Goal: Task Accomplishment & Management: Use online tool/utility

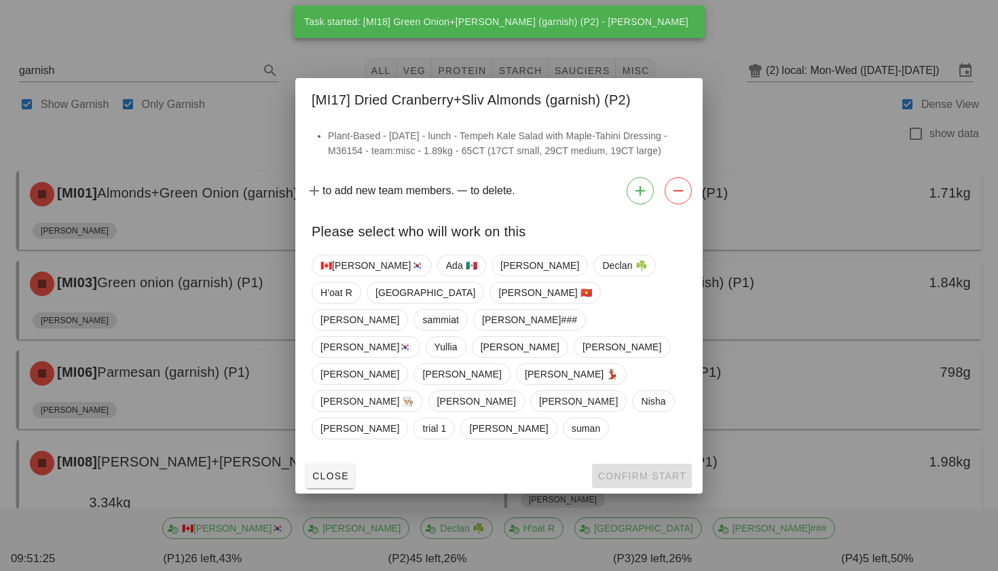
scroll to position [688, 0]
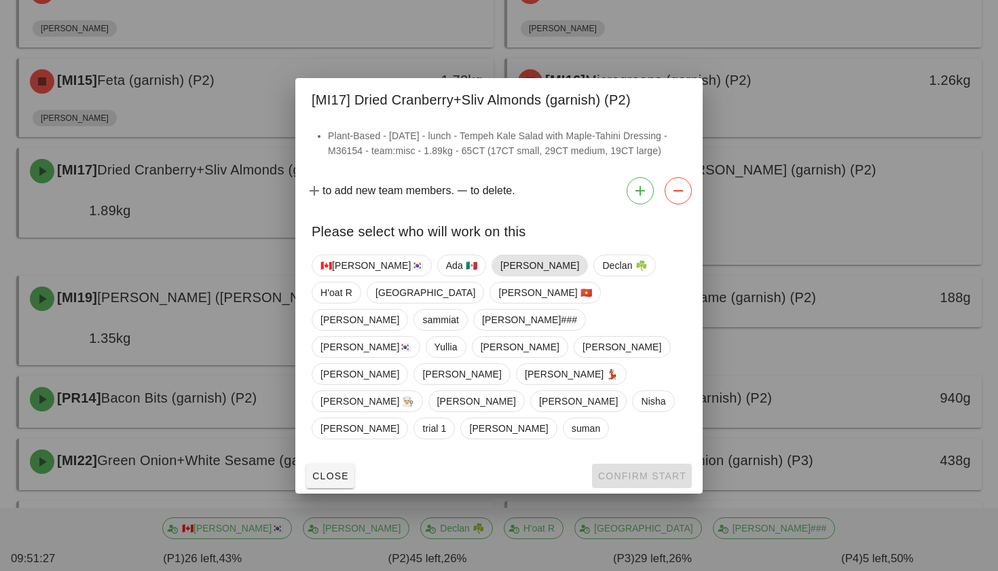
click at [500, 276] on span "[PERSON_NAME]" at bounding box center [539, 265] width 79 height 20
click at [606, 471] on span "Confirm Start" at bounding box center [641, 476] width 89 height 11
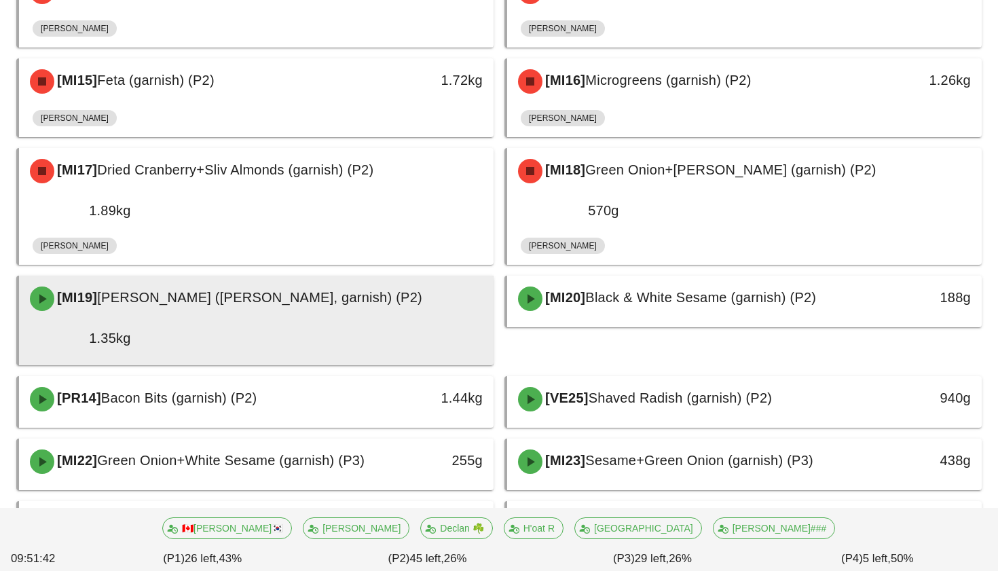
click at [359, 278] on div "[MI19] [PERSON_NAME] (julienne, garnish) (P2)" at bounding box center [256, 298] width 469 height 41
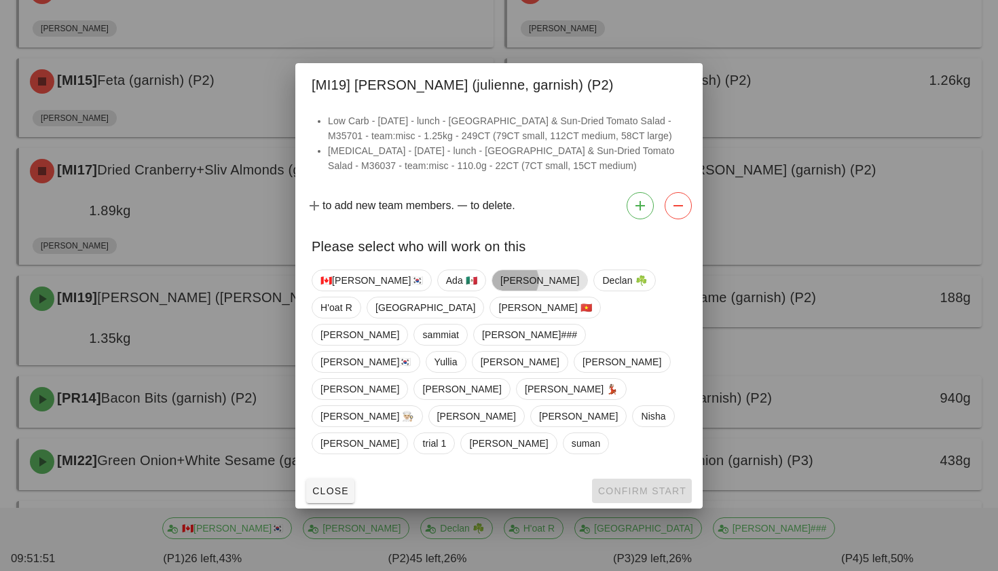
click at [500, 291] on span "[PERSON_NAME]" at bounding box center [539, 280] width 79 height 20
click at [626, 485] on span "Confirm Start" at bounding box center [641, 490] width 89 height 11
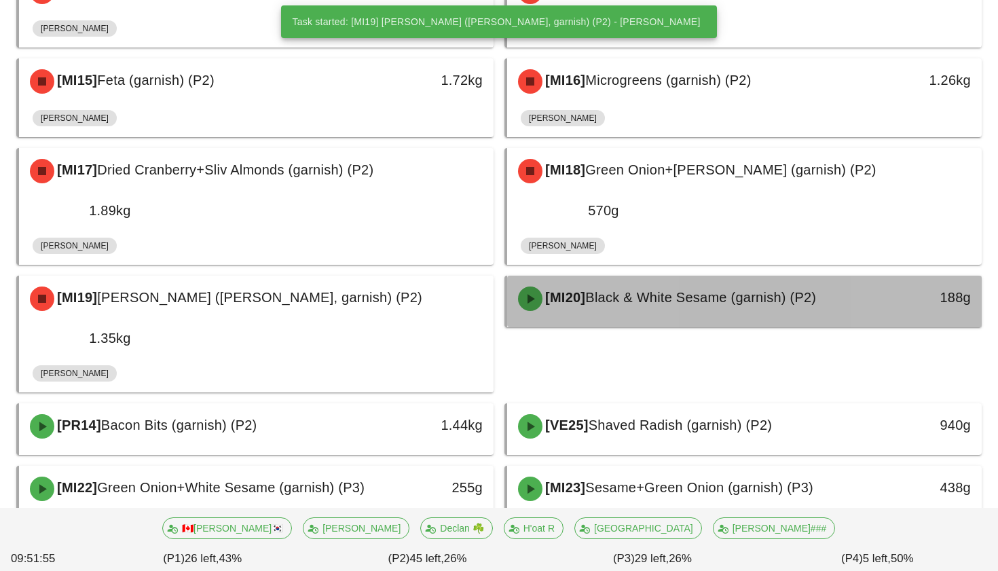
click at [652, 278] on div "[MI20] Black & White Sesame (garnish) (P2)" at bounding box center [686, 298] width 352 height 41
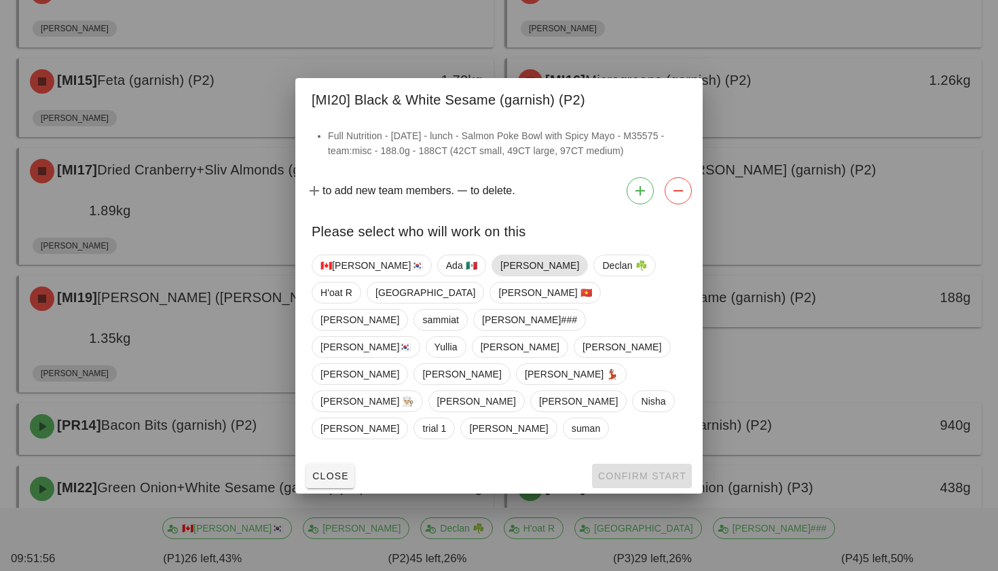
click at [500, 276] on span "[PERSON_NAME]" at bounding box center [539, 265] width 79 height 20
click at [614, 464] on button "Confirm Start" at bounding box center [642, 476] width 100 height 24
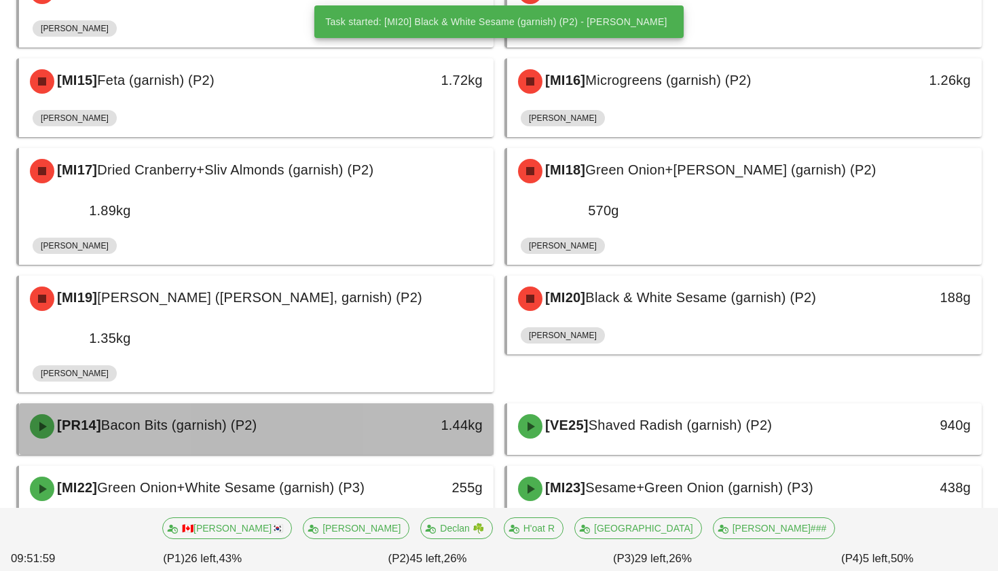
click at [394, 406] on div "1.44kg" at bounding box center [431, 426] width 117 height 41
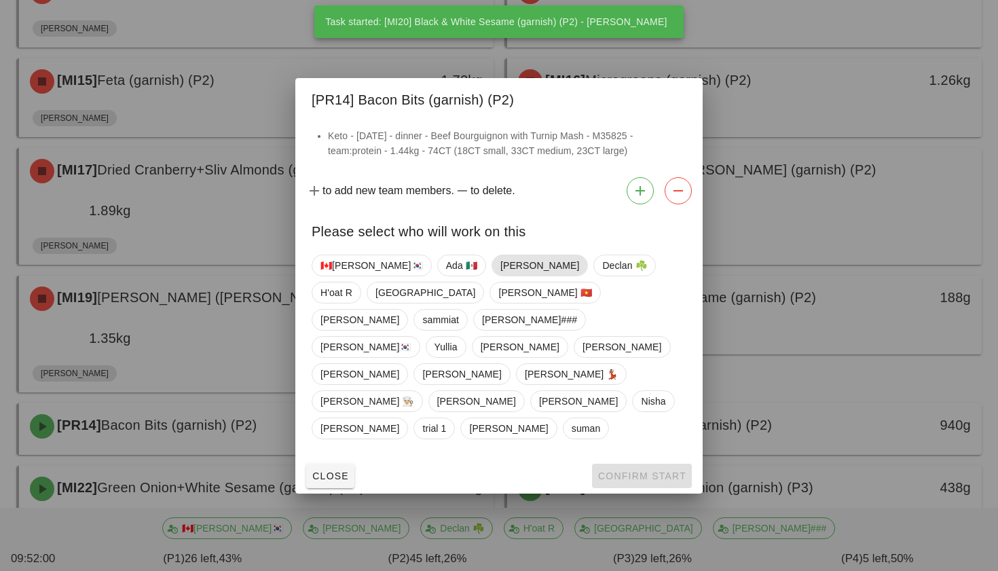
click at [500, 276] on span "[PERSON_NAME]" at bounding box center [539, 265] width 79 height 20
click at [609, 464] on button "Confirm Start" at bounding box center [642, 476] width 100 height 24
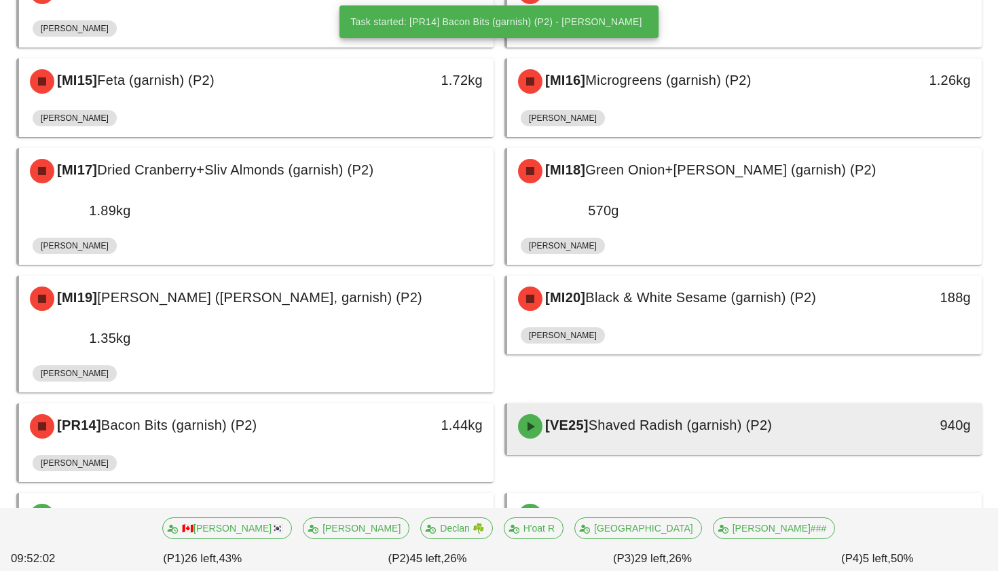
click at [620, 418] on span "Shaved Radish (garnish) (P2)" at bounding box center [680, 425] width 183 height 15
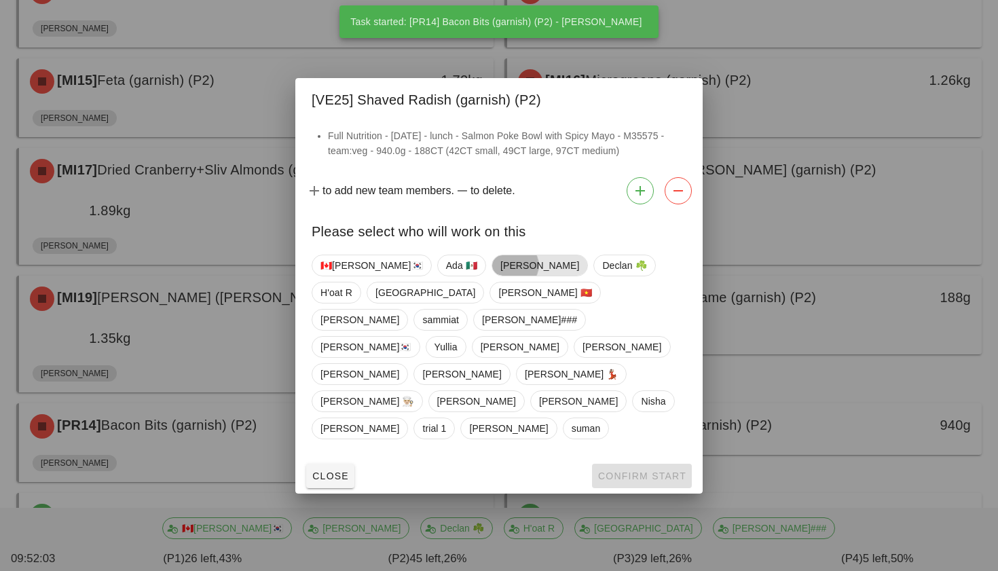
click at [500, 276] on span "[PERSON_NAME]" at bounding box center [539, 265] width 79 height 20
click at [606, 471] on span "Confirm Start" at bounding box center [641, 476] width 89 height 11
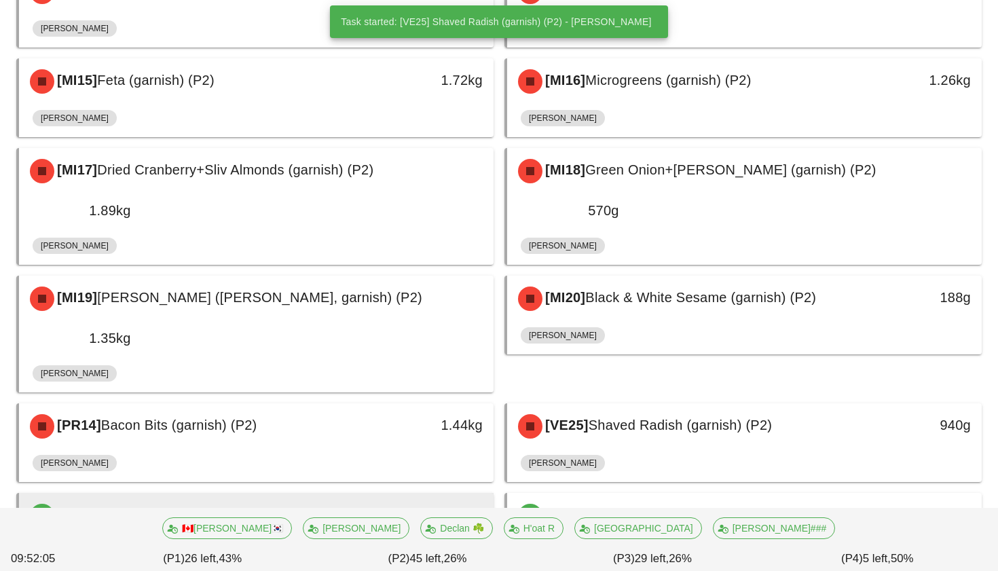
click at [430, 504] on div "255g" at bounding box center [432, 515] width 101 height 22
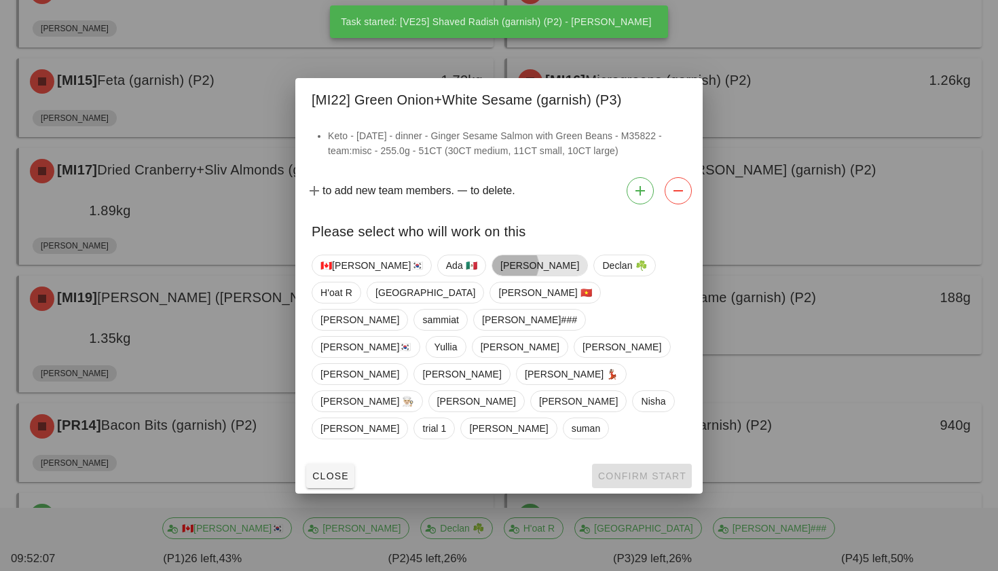
click at [492, 276] on span "[PERSON_NAME]" at bounding box center [540, 266] width 96 height 22
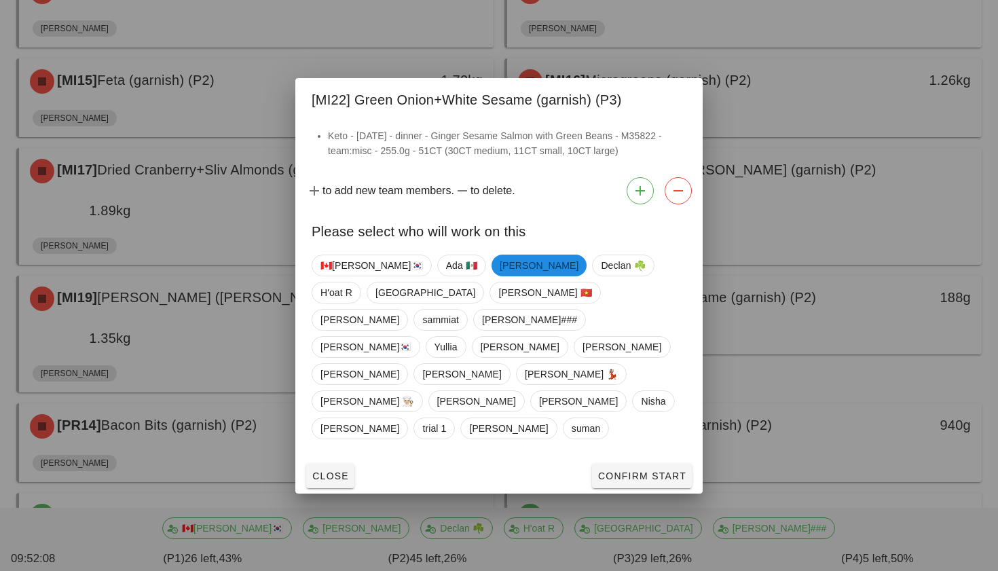
click at [608, 458] on div "Close Confirm Start" at bounding box center [498, 475] width 407 height 35
click at [613, 471] on span "Confirm Start" at bounding box center [641, 476] width 89 height 11
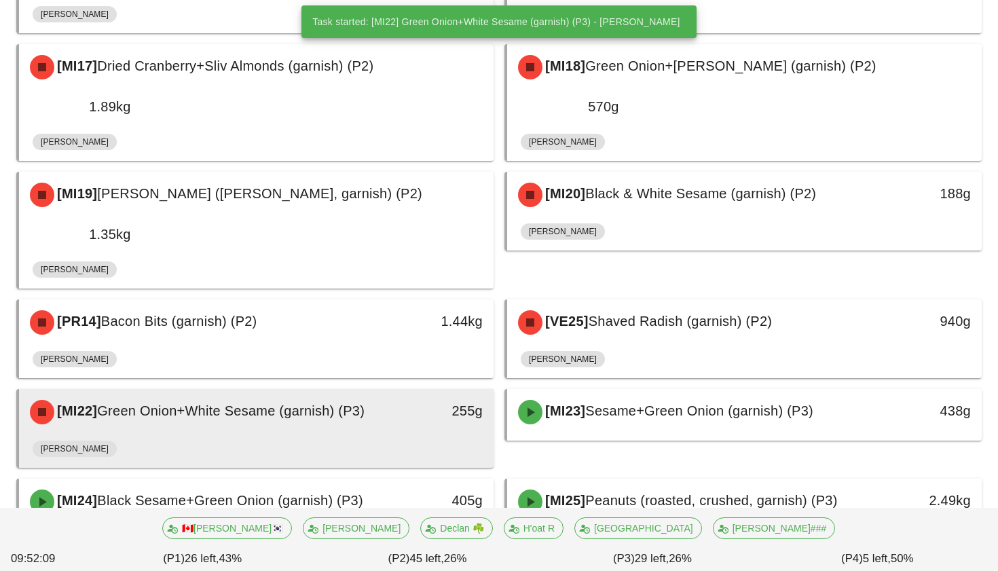
scroll to position [815, 0]
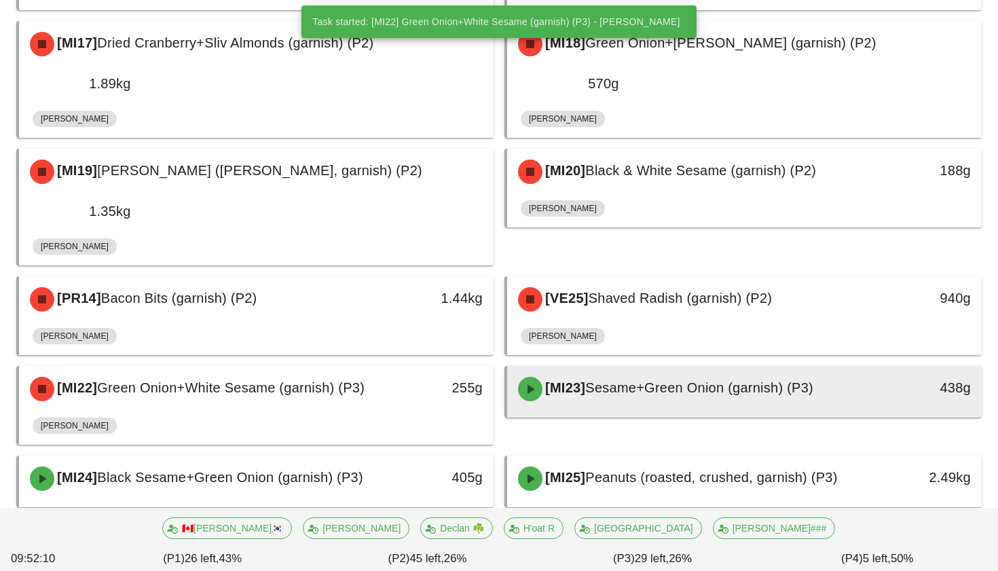
click at [630, 380] on span "Sesame+Green Onion (garnish) (P3)" at bounding box center [699, 387] width 228 height 15
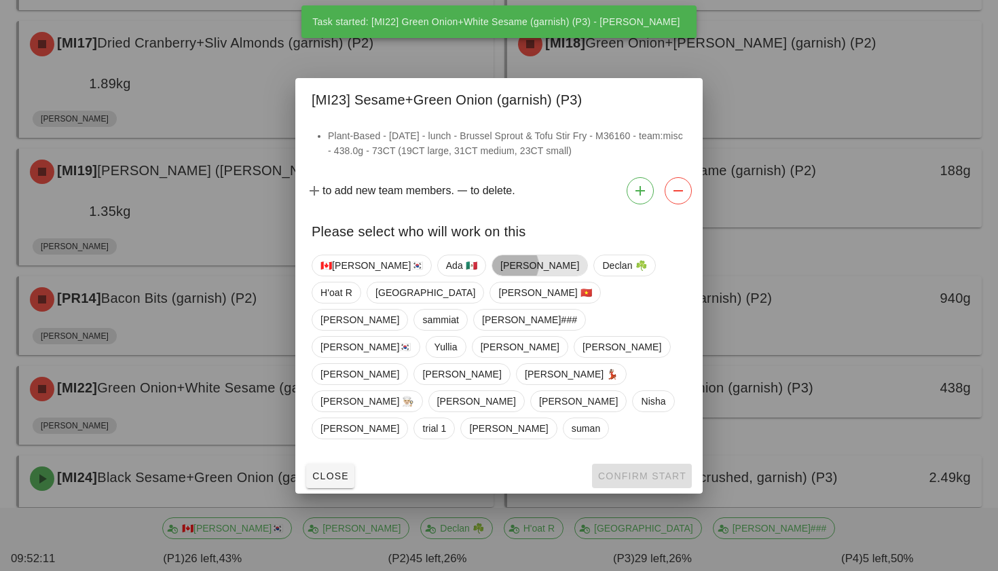
click at [500, 276] on span "[PERSON_NAME]" at bounding box center [539, 265] width 79 height 20
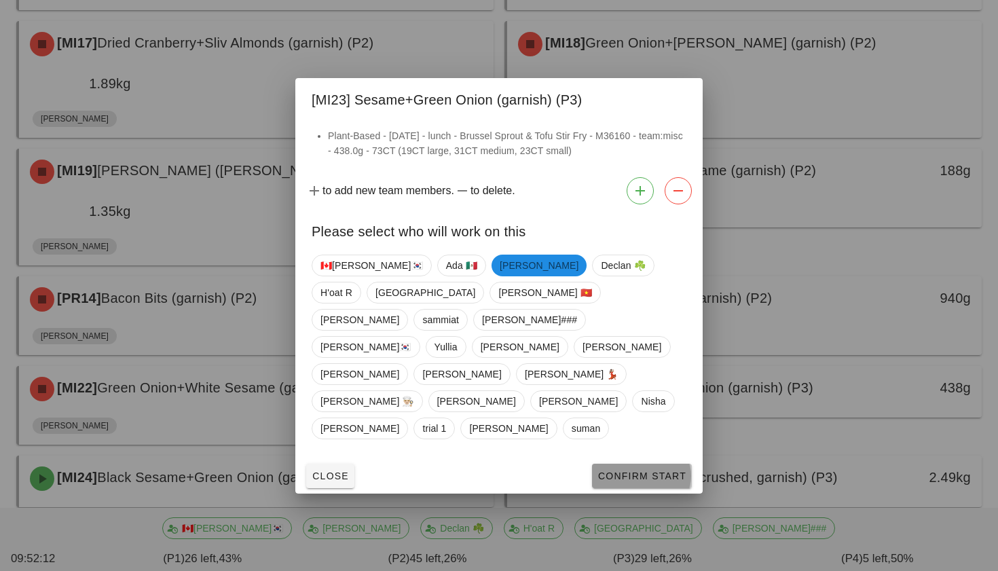
click at [655, 471] on span "Confirm Start" at bounding box center [641, 476] width 89 height 11
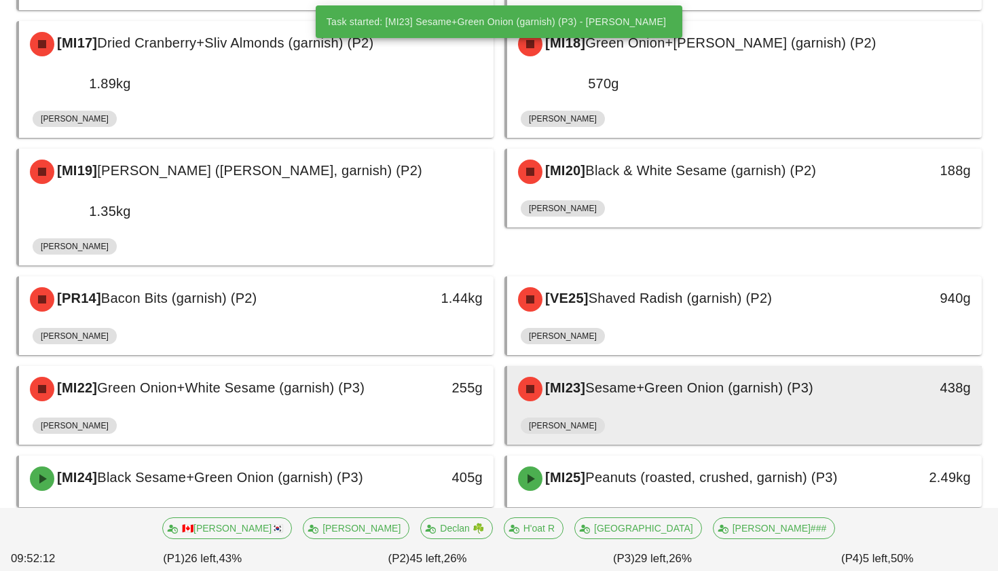
scroll to position [860, 0]
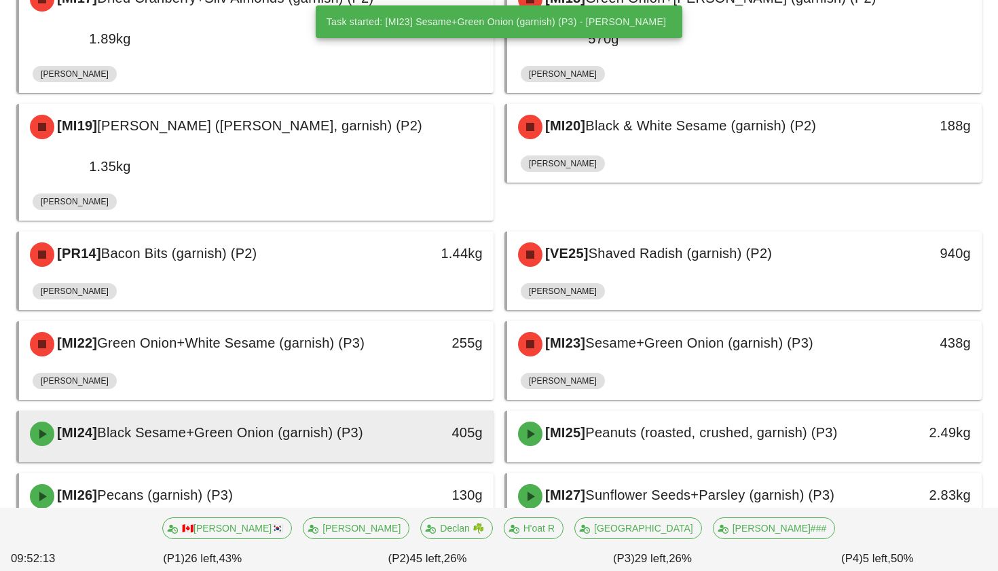
click at [392, 422] on div "405g" at bounding box center [432, 433] width 101 height 22
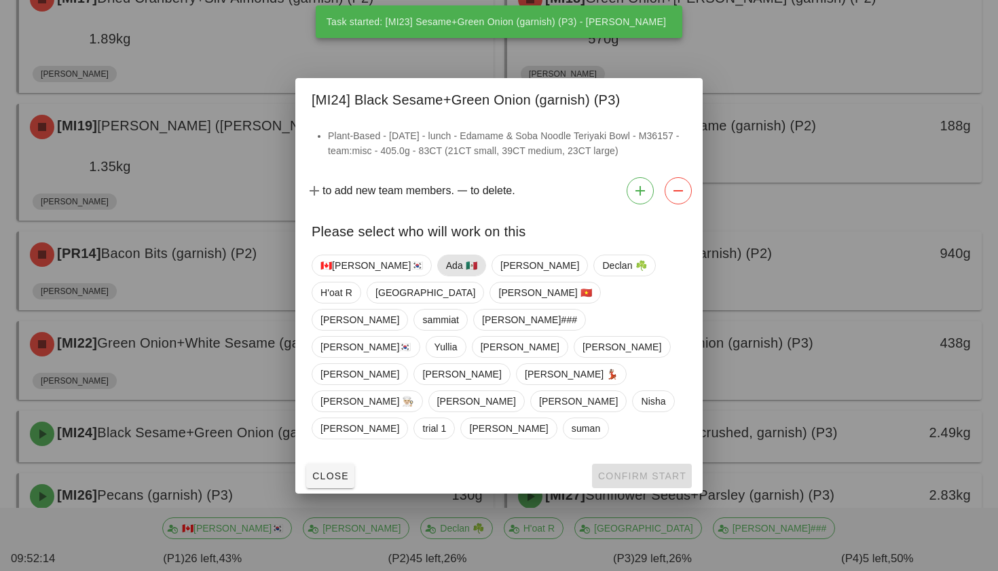
click at [446, 276] on span "Ada 🇲🇽" at bounding box center [461, 265] width 31 height 20
click at [490, 276] on span "[PERSON_NAME]" at bounding box center [538, 266] width 96 height 22
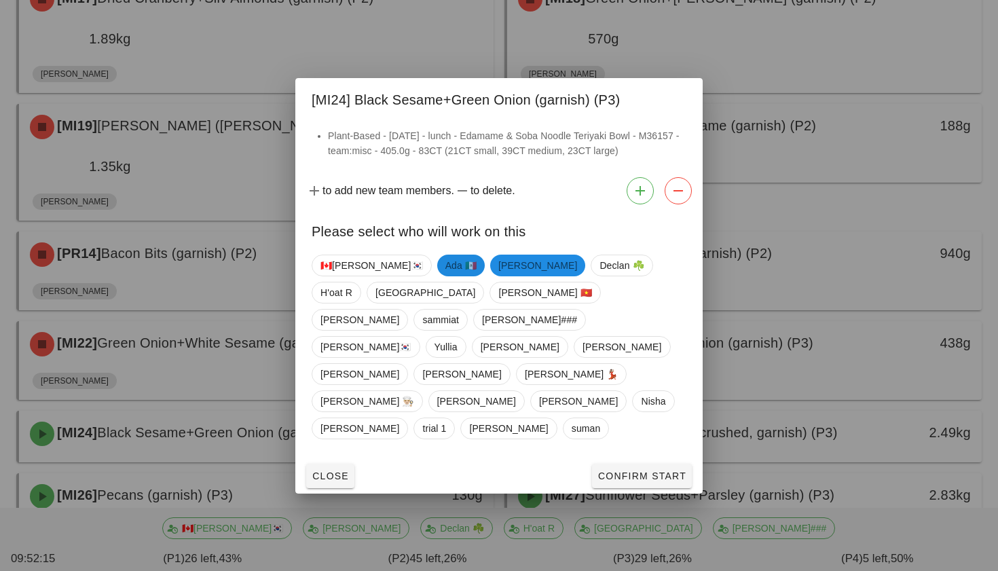
click at [445, 276] on span "Ada 🇲🇽" at bounding box center [460, 266] width 31 height 22
click at [610, 471] on span "Confirm Start" at bounding box center [641, 476] width 89 height 11
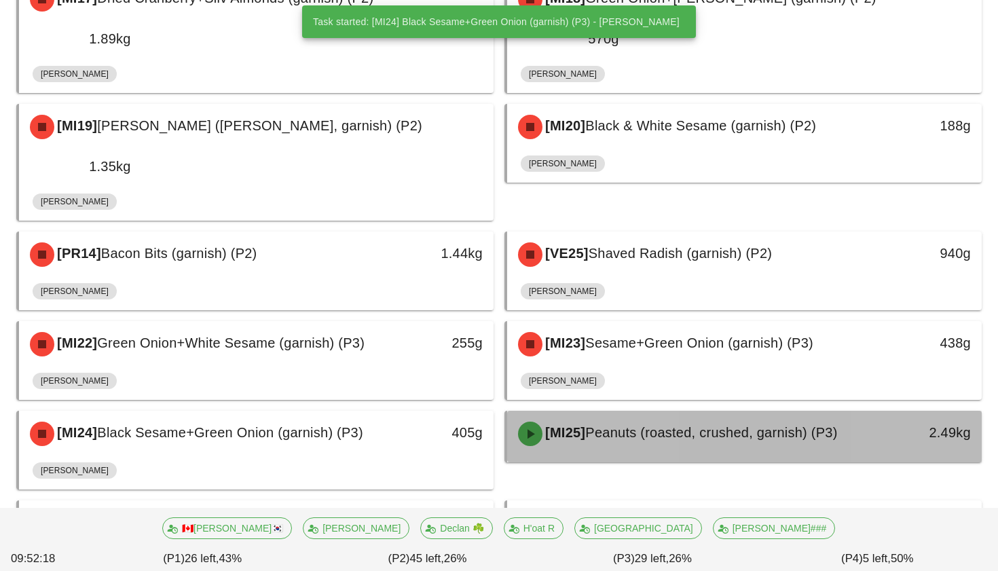
click at [602, 425] on span "Peanuts (roasted, crushed, garnish) (P3)" at bounding box center [711, 432] width 252 height 15
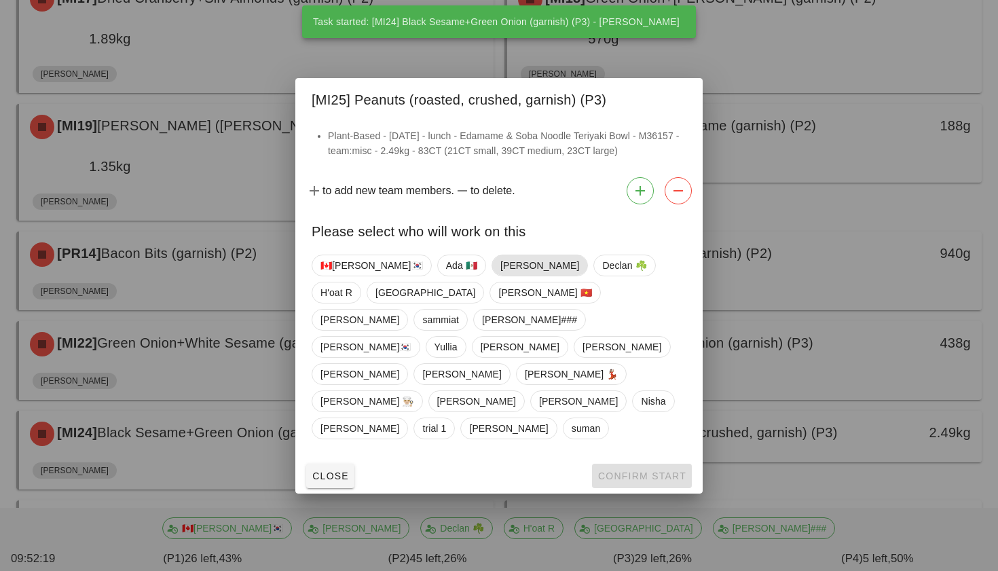
click at [500, 276] on span "[PERSON_NAME]" at bounding box center [539, 265] width 79 height 20
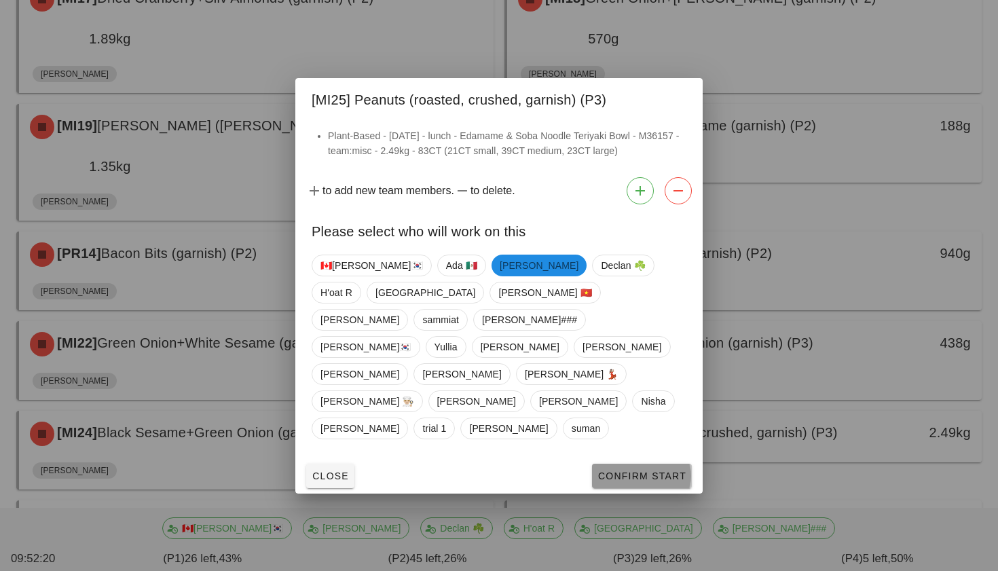
click at [614, 464] on button "Confirm Start" at bounding box center [642, 476] width 100 height 24
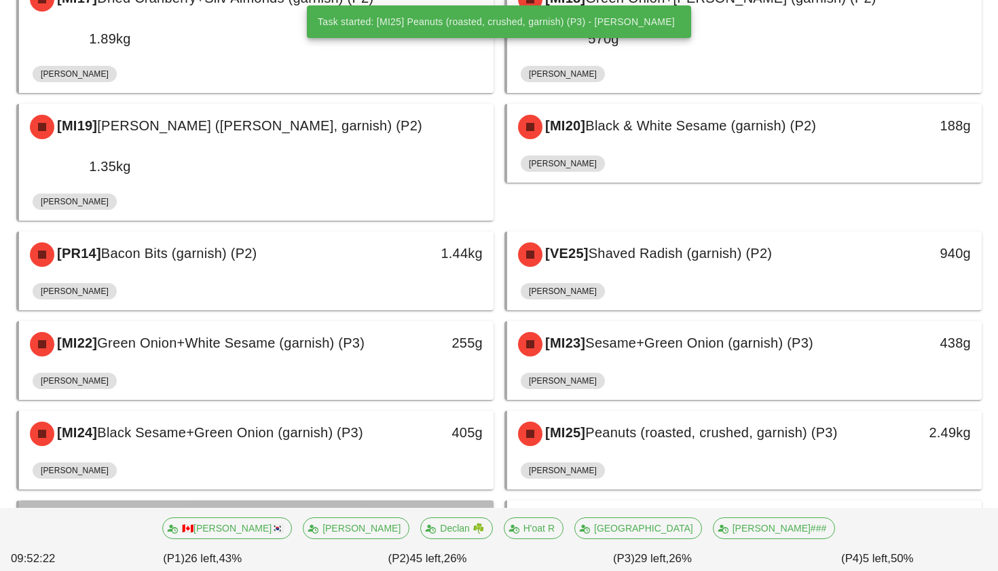
click at [373, 503] on div "[MI26] Pecans (garnish) (P3)" at bounding box center [198, 523] width 352 height 41
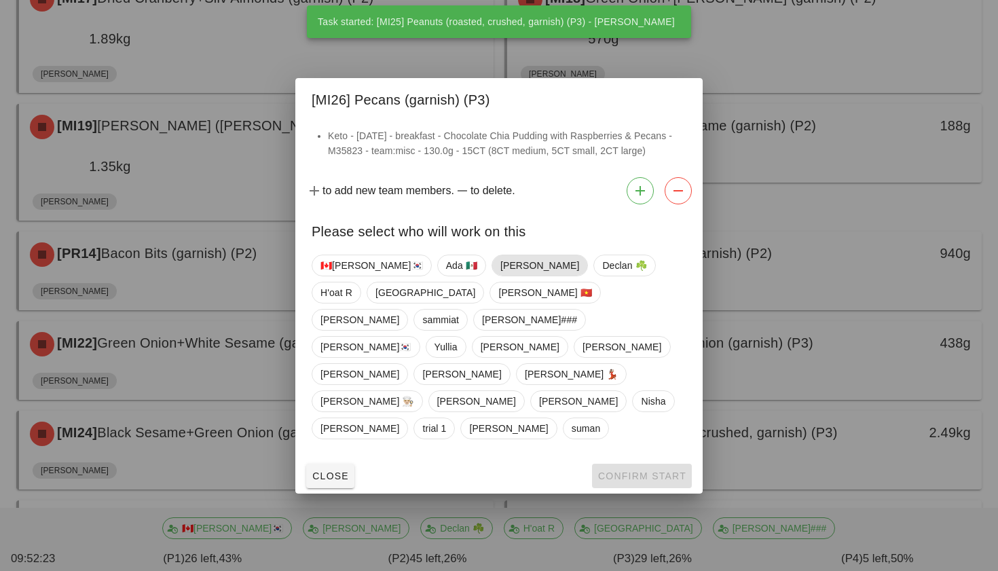
click at [500, 276] on span "[PERSON_NAME]" at bounding box center [539, 265] width 79 height 20
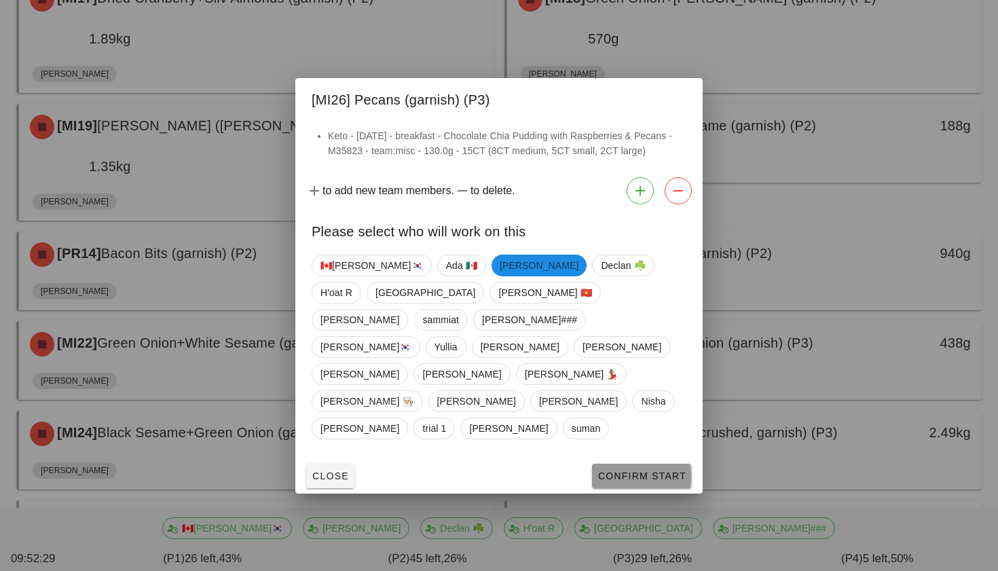
click at [637, 471] on span "Confirm Start" at bounding box center [641, 476] width 89 height 11
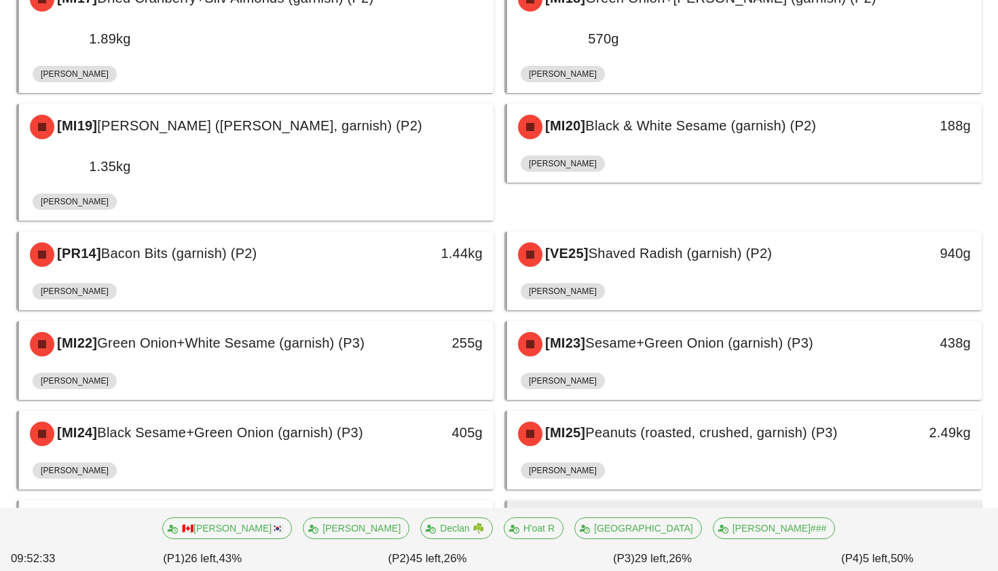
click at [633, 503] on div "[MI27] Sunflower Seeds+Parsley (garnish) (P3)" at bounding box center [686, 523] width 352 height 41
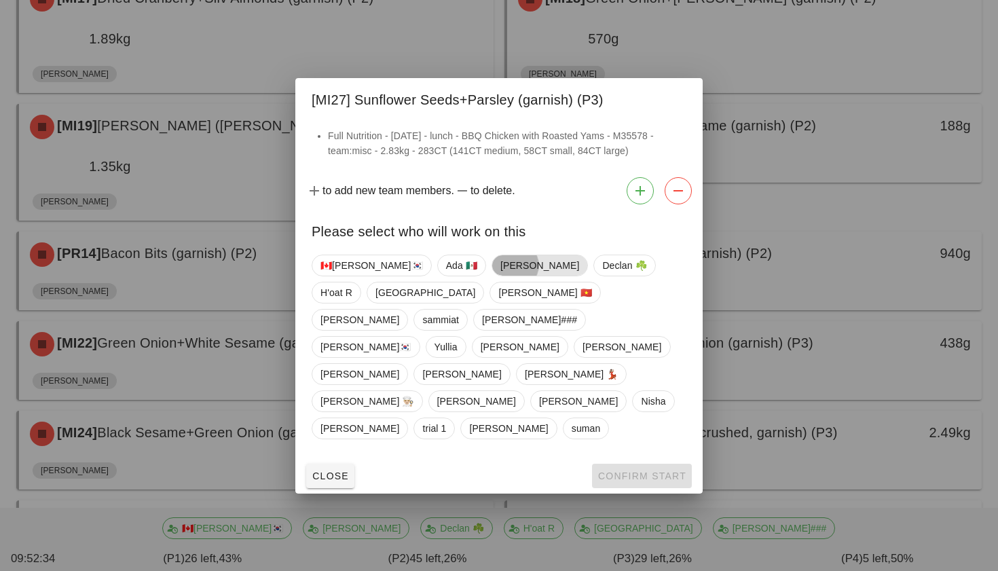
click at [500, 276] on span "[PERSON_NAME]" at bounding box center [539, 265] width 79 height 20
click at [624, 471] on span "Confirm Start" at bounding box center [641, 476] width 89 height 11
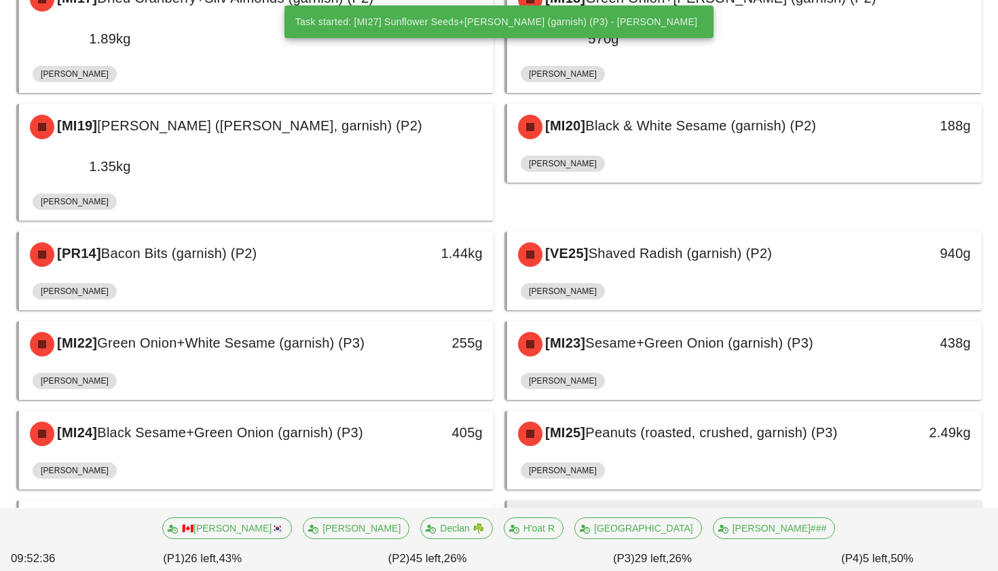
scroll to position [915, 0]
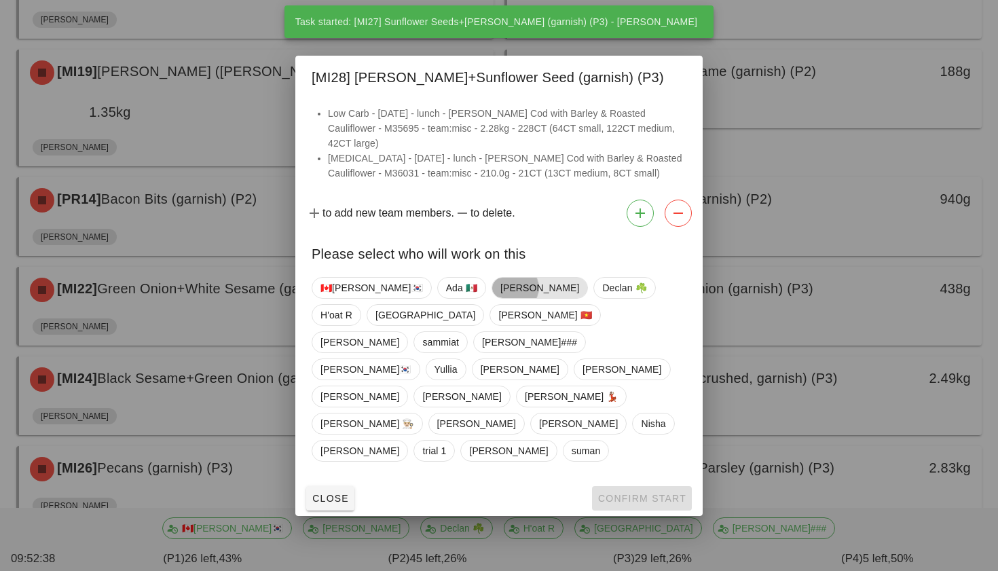
click at [500, 298] on span "[PERSON_NAME]" at bounding box center [539, 288] width 79 height 20
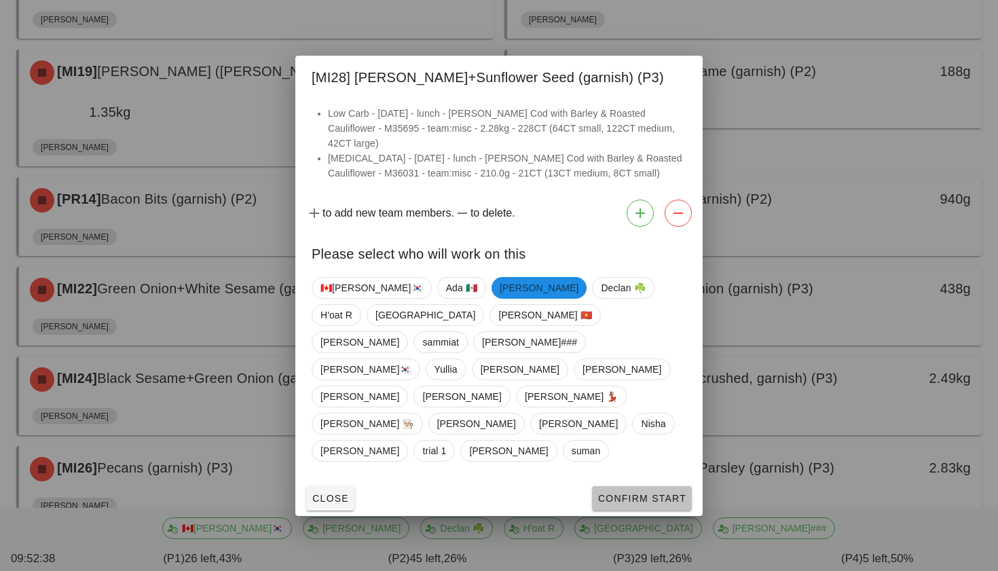
click at [634, 486] on button "Confirm Start" at bounding box center [642, 498] width 100 height 24
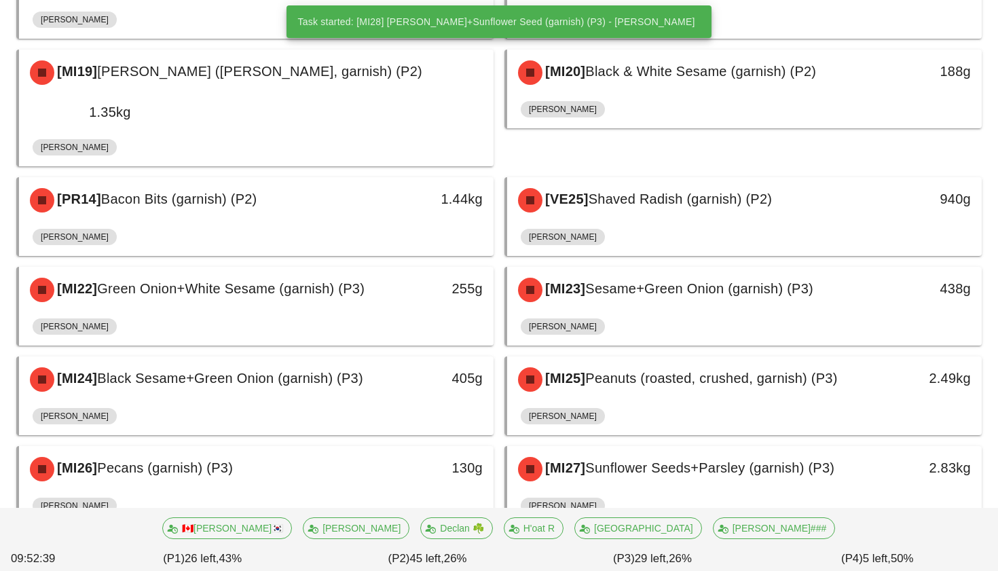
click at [633, 538] on div "[MI29] Green Onion+Sunflower (garnish) (P3)" at bounding box center [686, 558] width 352 height 41
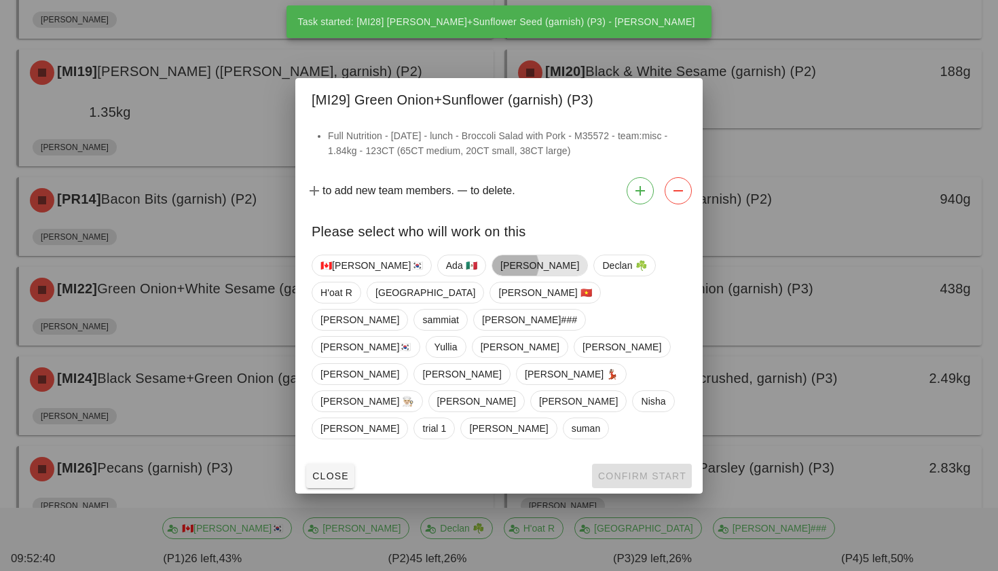
click at [500, 276] on span "[PERSON_NAME]" at bounding box center [539, 265] width 79 height 20
click at [619, 471] on span "Confirm Start" at bounding box center [641, 476] width 89 height 11
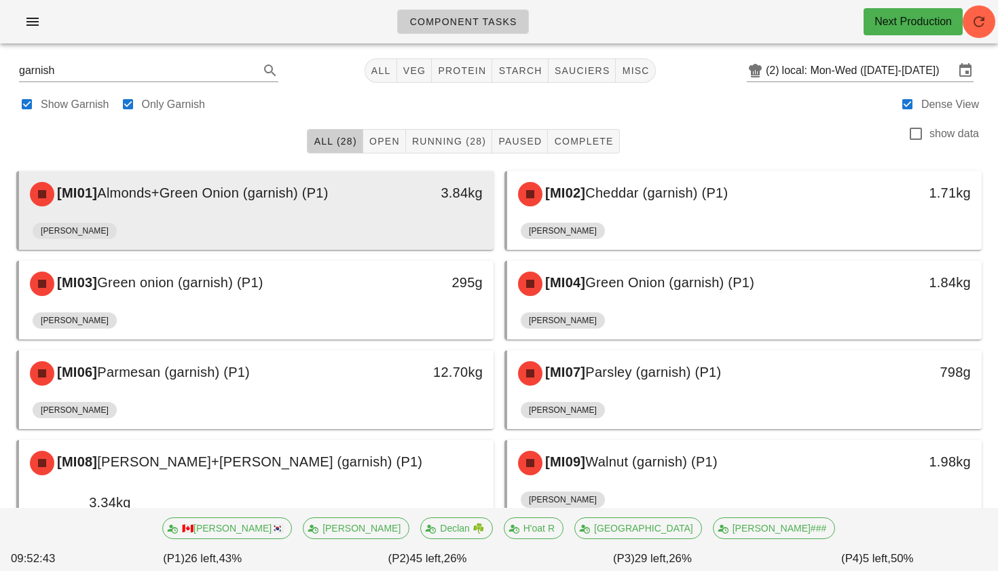
click at [328, 200] on span "Almonds+Green Onion (garnish) (P1)" at bounding box center [212, 192] width 231 height 15
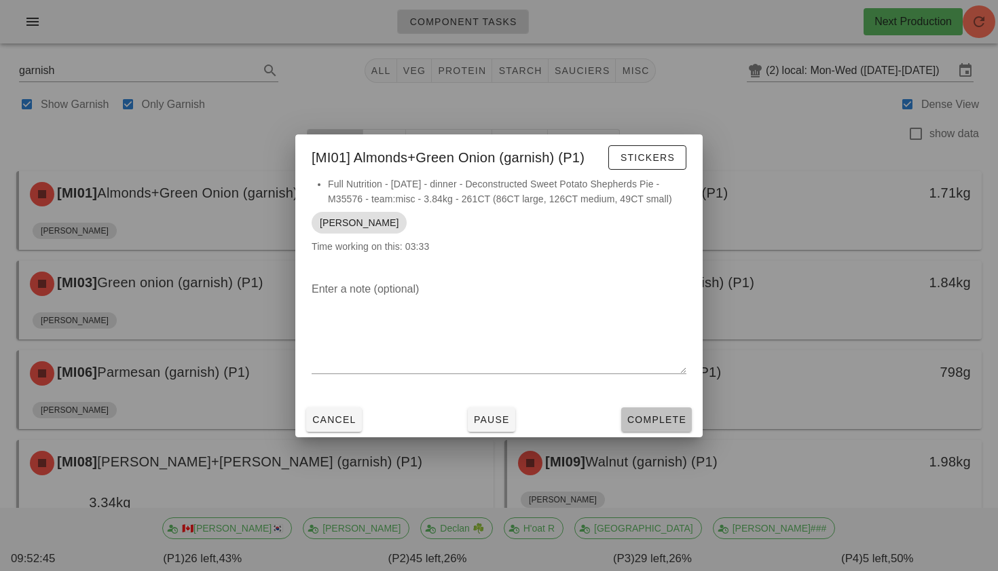
click at [639, 424] on span "Complete" at bounding box center [657, 419] width 60 height 11
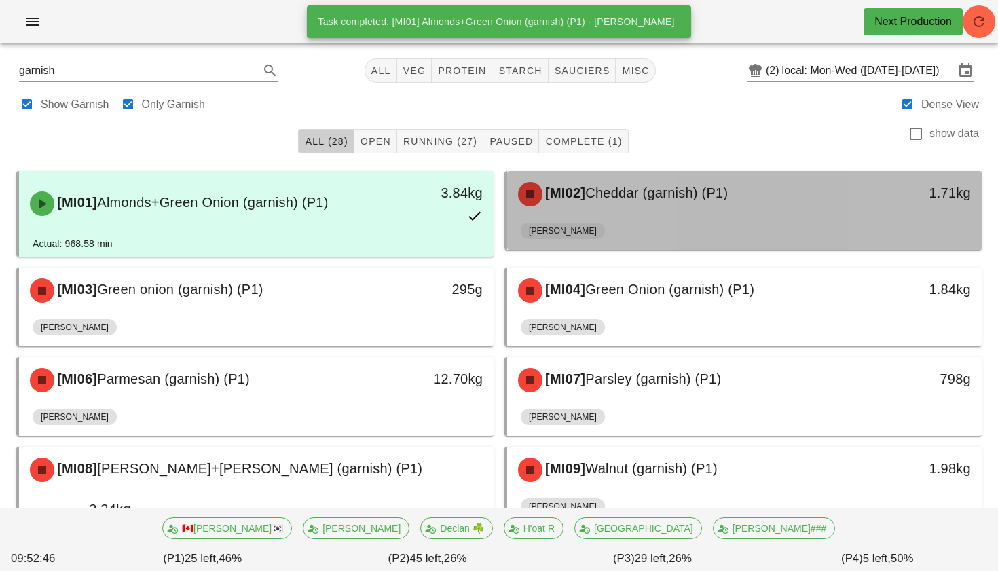
click at [631, 210] on div "[MI02] Cheddar (garnish) (P1)" at bounding box center [686, 194] width 352 height 41
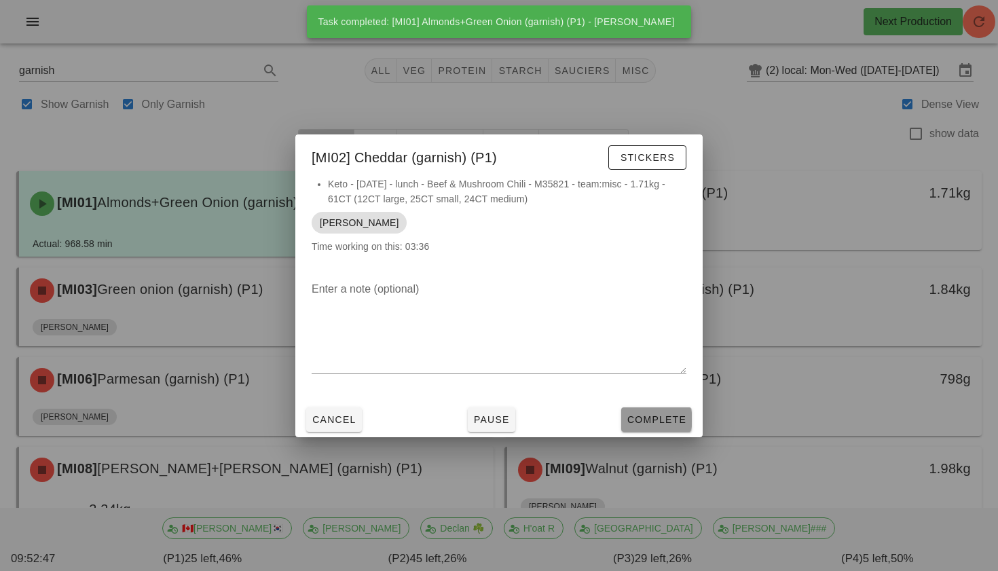
click at [648, 407] on button "Complete" at bounding box center [656, 419] width 71 height 24
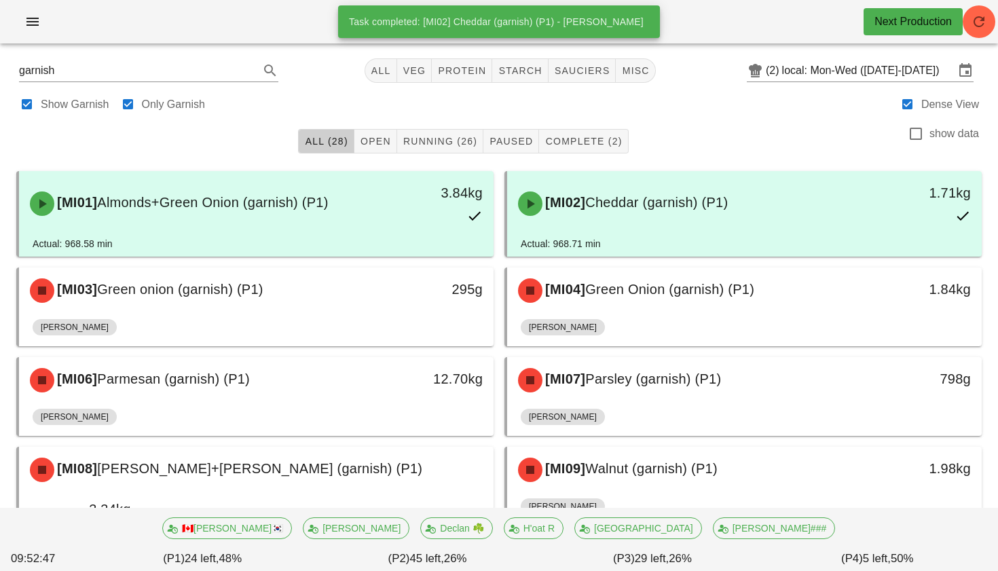
click at [649, 266] on div "[MI04] Green Onion (garnish) (P1) 1.84kg [PERSON_NAME]" at bounding box center [743, 307] width 488 height 90
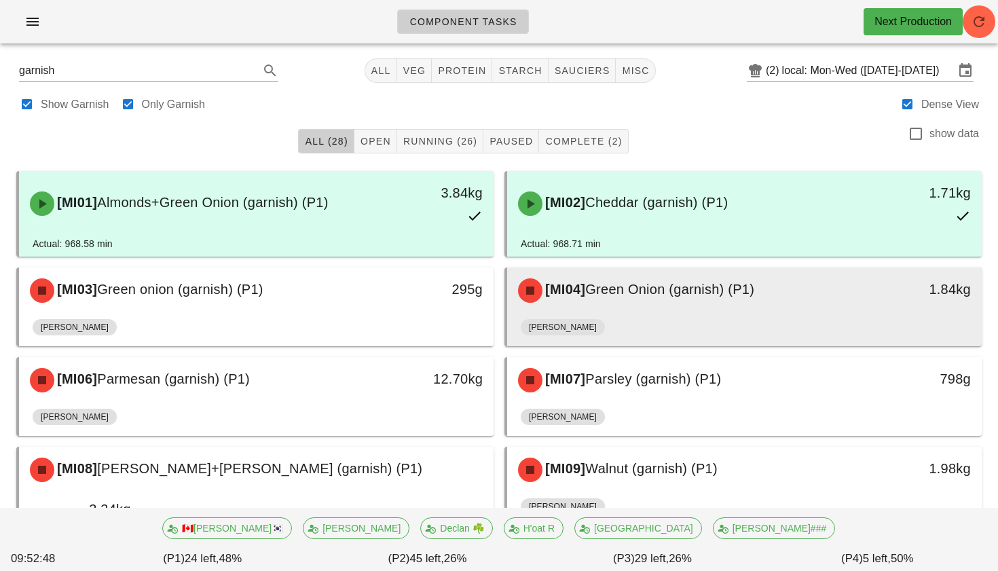
click at [647, 316] on div "[PERSON_NAME]" at bounding box center [744, 330] width 447 height 33
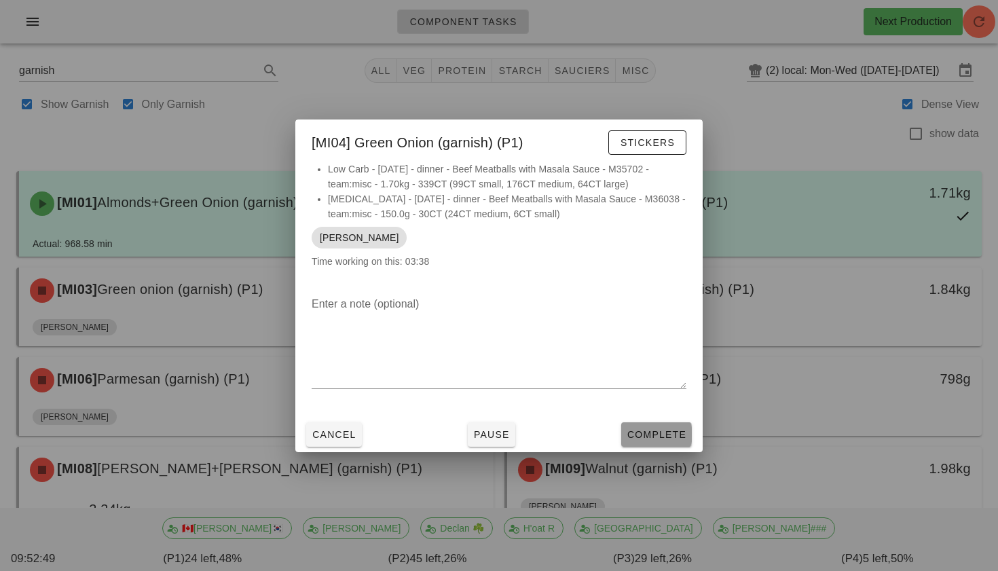
click at [655, 430] on span "Complete" at bounding box center [657, 434] width 60 height 11
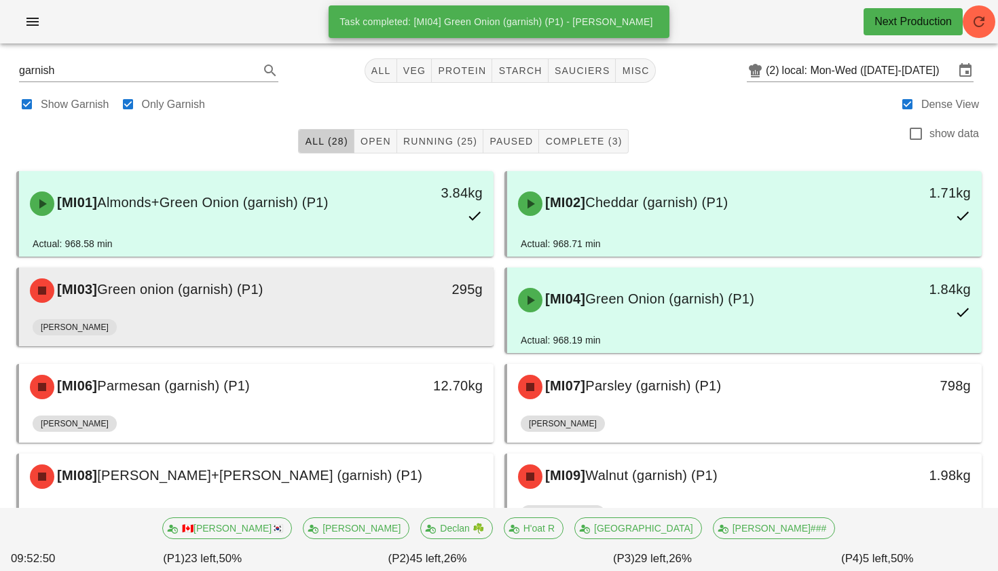
click at [436, 314] on div "[PERSON_NAME]" at bounding box center [256, 330] width 447 height 33
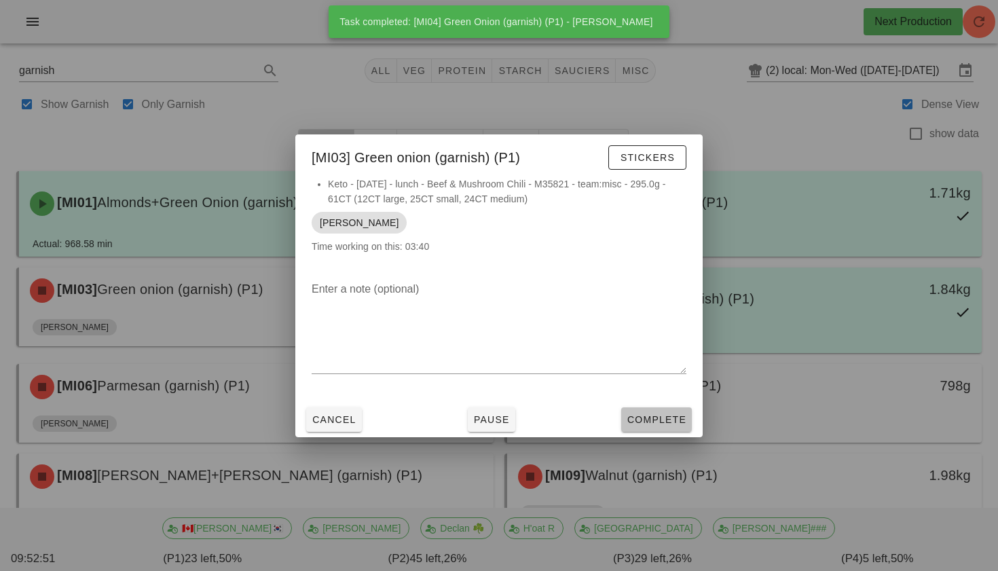
click at [633, 423] on span "Complete" at bounding box center [657, 419] width 60 height 11
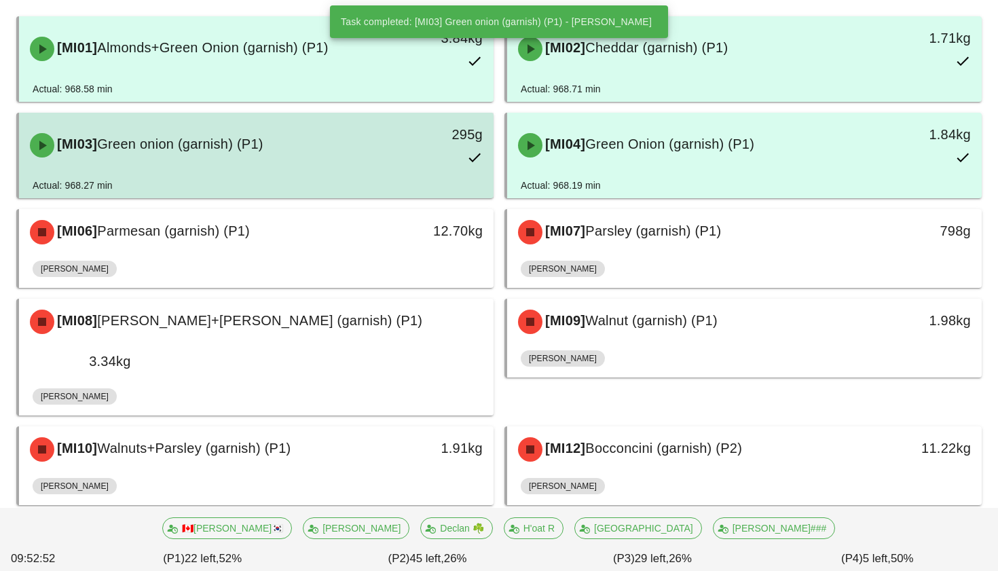
scroll to position [162, 0]
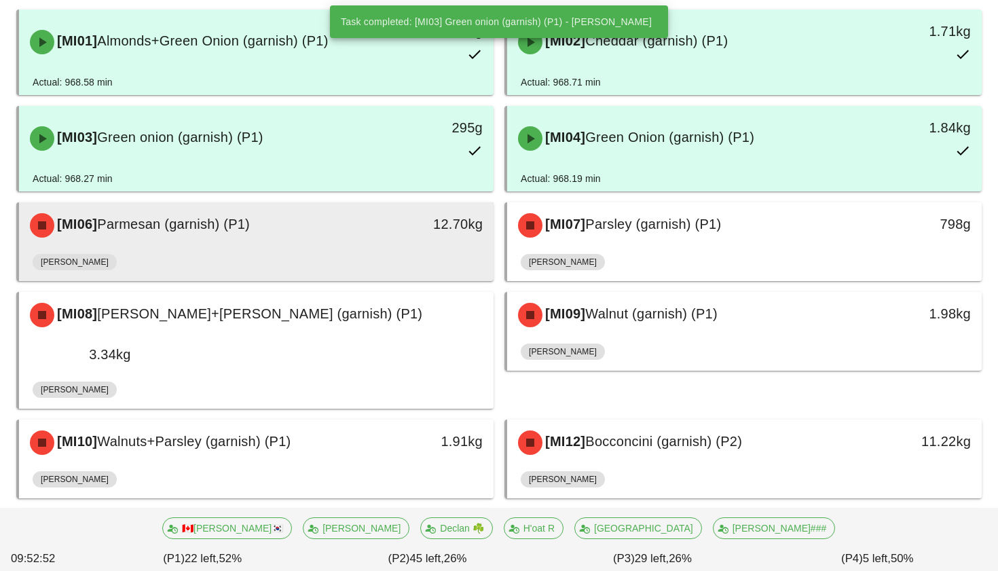
click at [404, 257] on div "[PERSON_NAME]" at bounding box center [256, 264] width 447 height 33
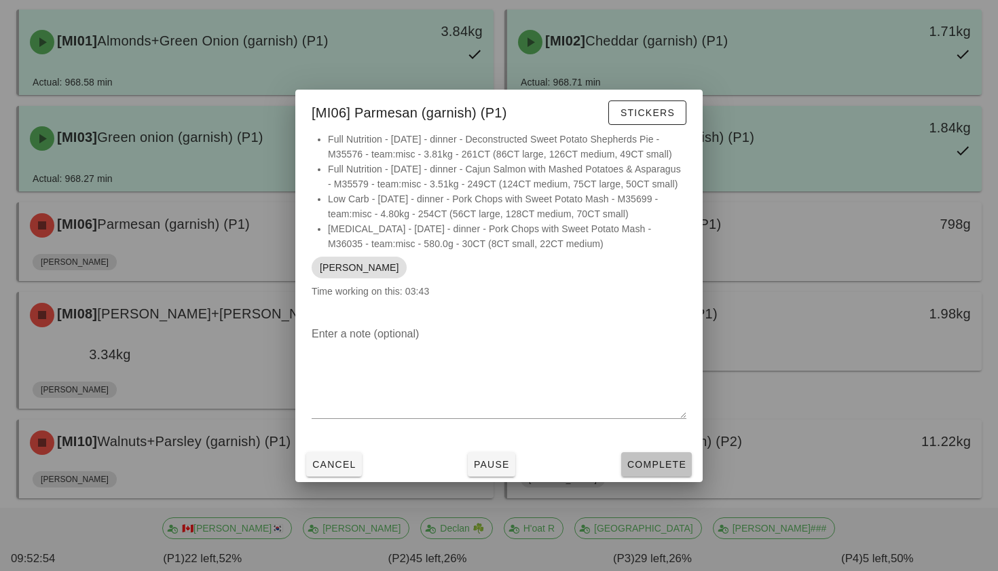
click at [656, 468] on span "Complete" at bounding box center [657, 464] width 60 height 11
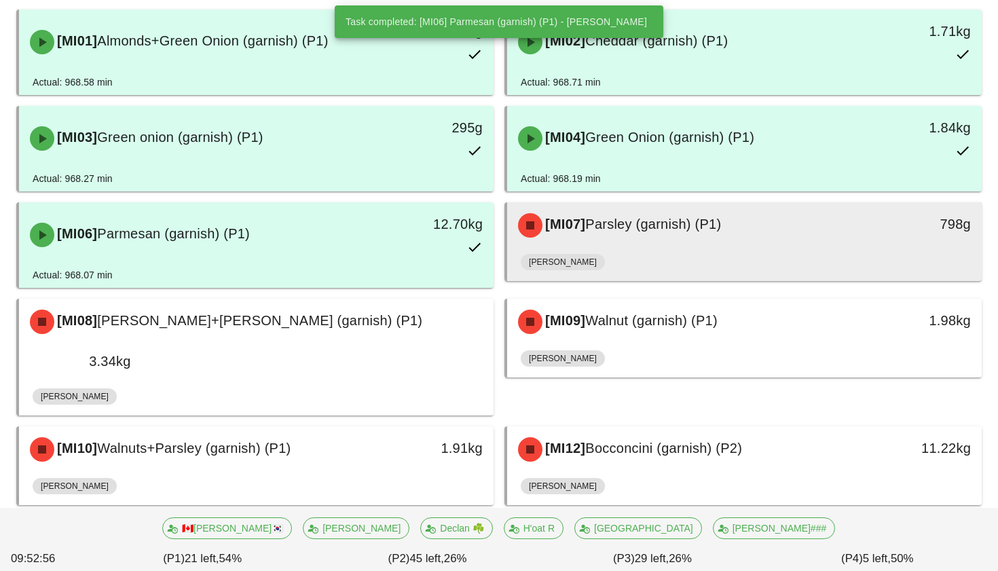
click at [656, 246] on div "[MI07] [PERSON_NAME] (garnish) (P1) 798g" at bounding box center [744, 225] width 475 height 46
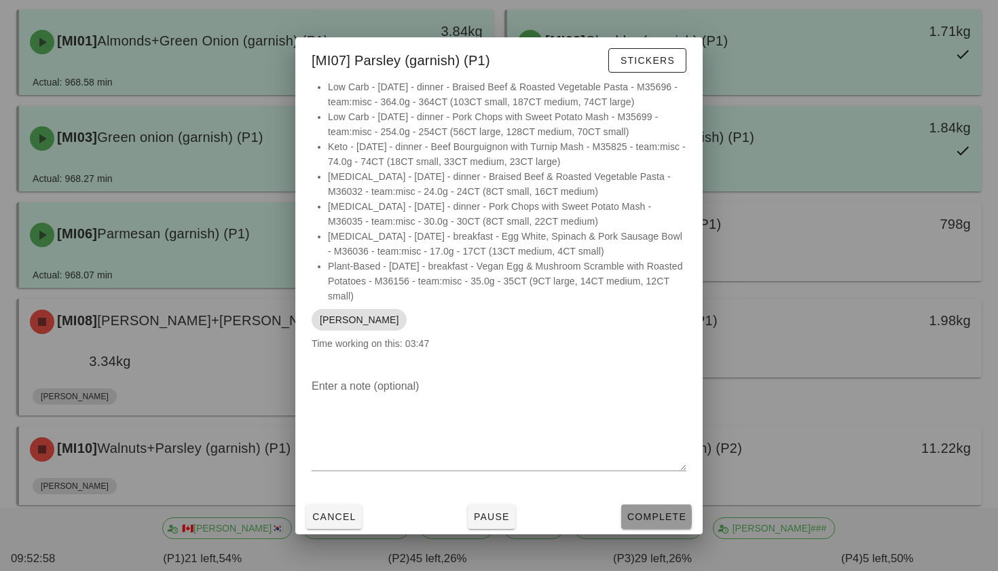
click at [661, 516] on span "Complete" at bounding box center [657, 516] width 60 height 11
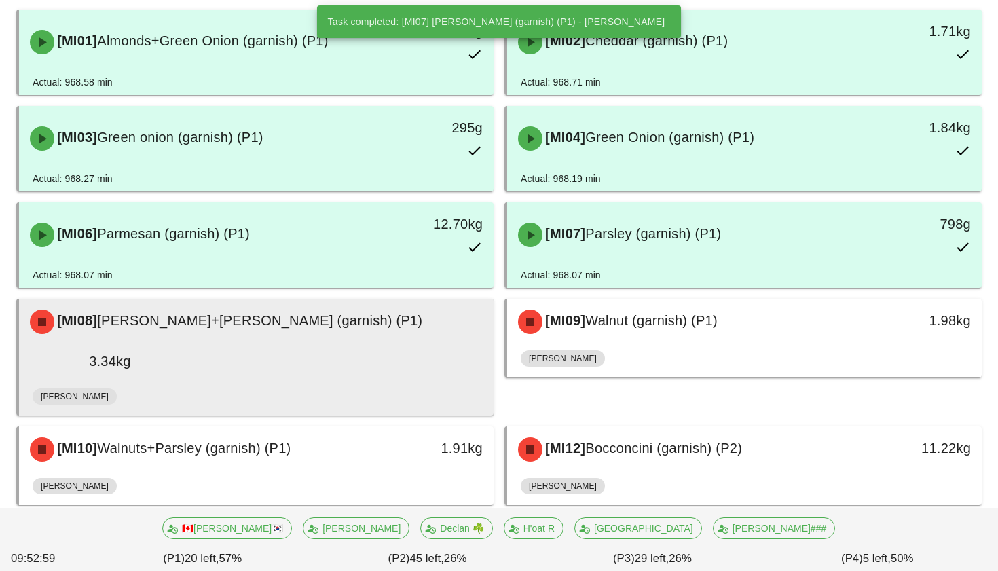
click at [131, 350] on div "3.34kg" at bounding box center [80, 361] width 101 height 22
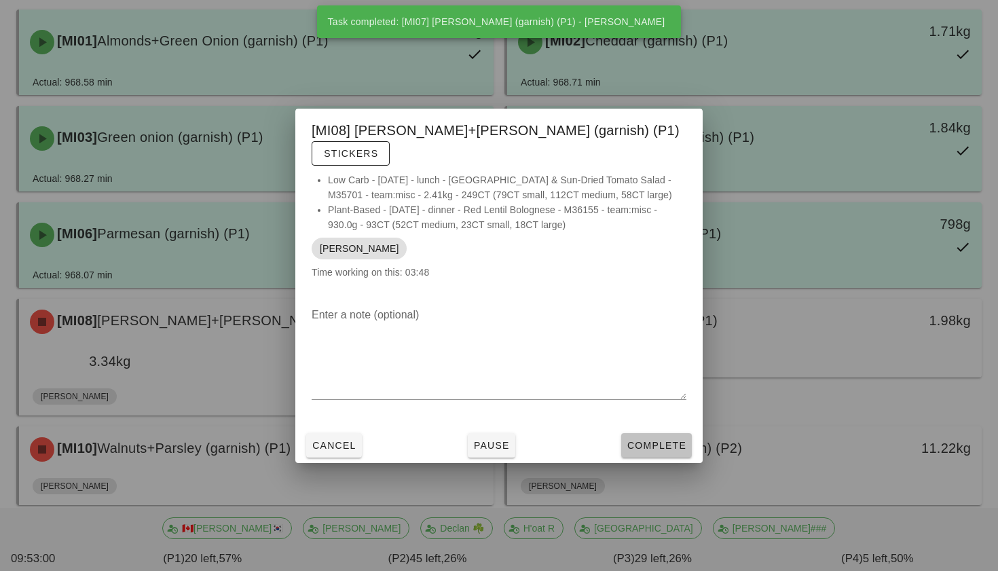
click at [643, 440] on span "Complete" at bounding box center [657, 445] width 60 height 11
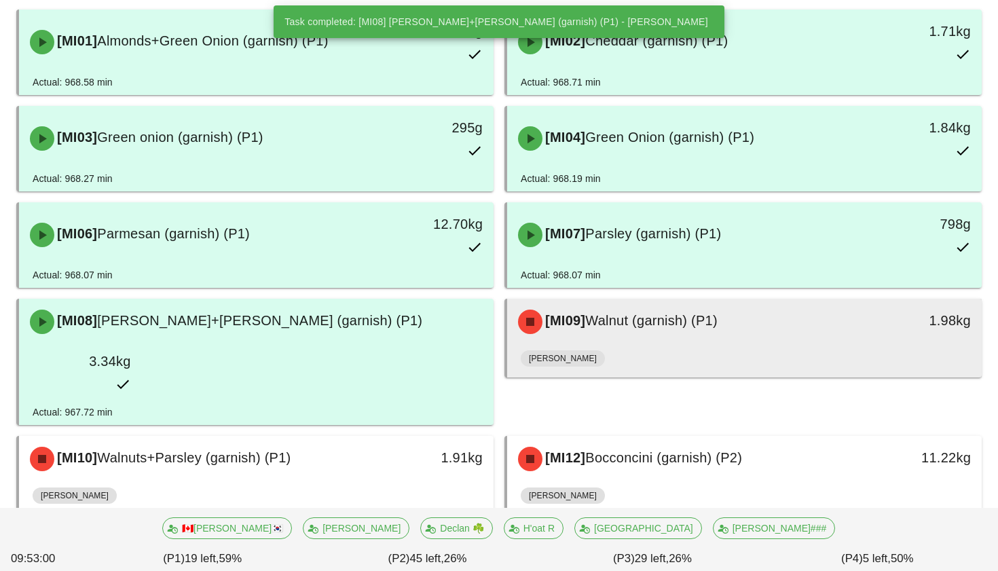
click at [631, 348] on div "[PERSON_NAME]" at bounding box center [744, 361] width 447 height 33
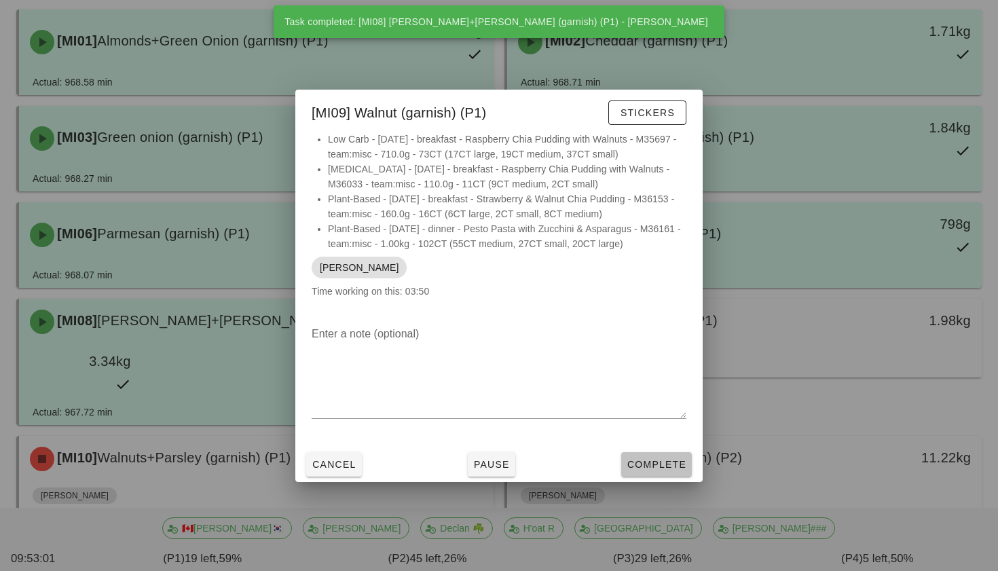
click at [653, 455] on button "Complete" at bounding box center [656, 464] width 71 height 24
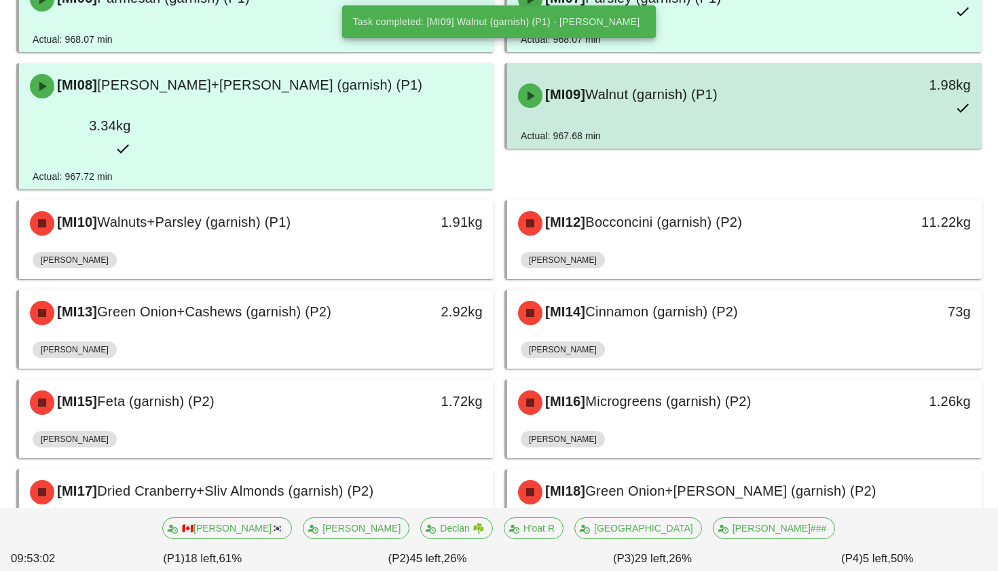
scroll to position [402, 0]
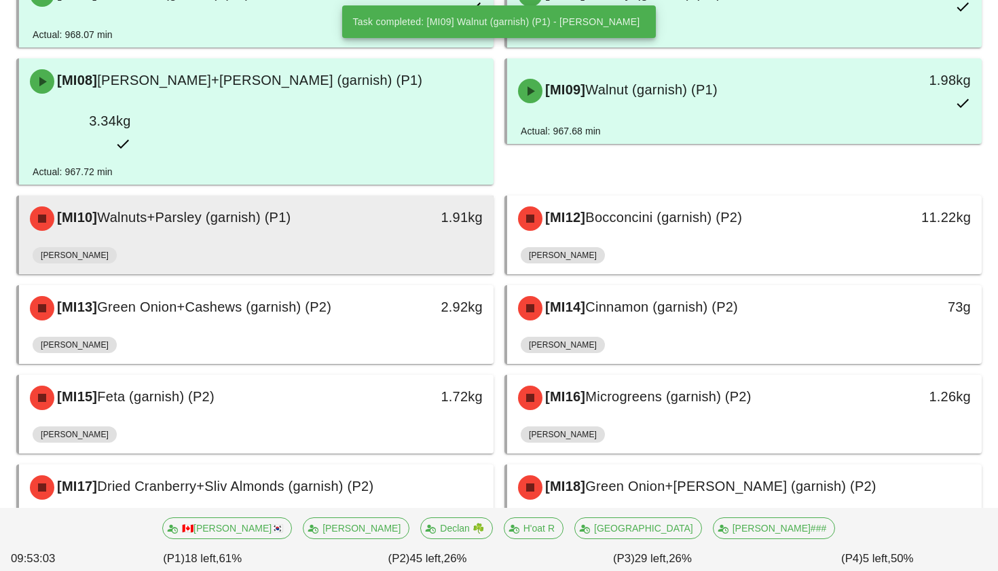
click at [416, 198] on div "1.91kg" at bounding box center [431, 218] width 117 height 41
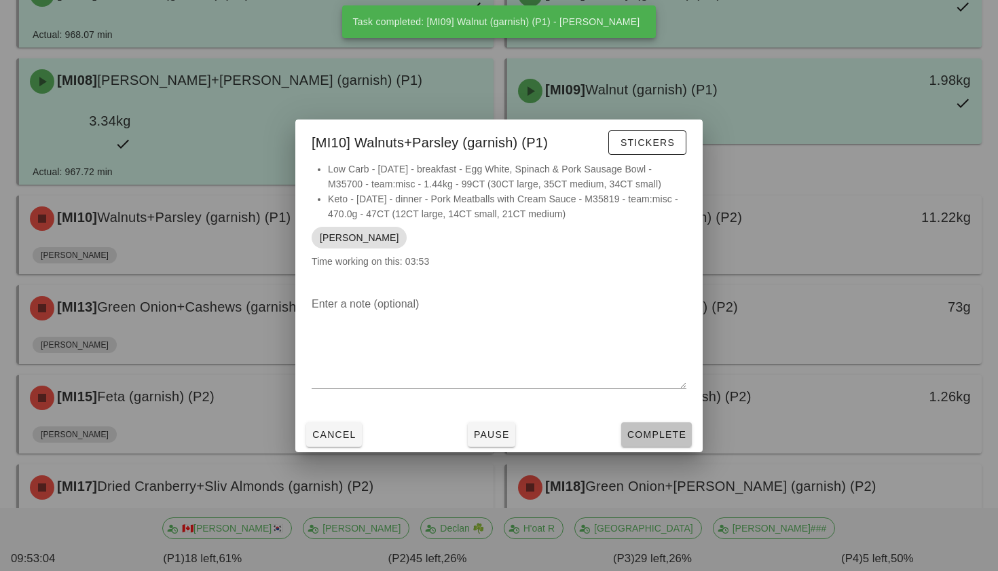
click at [629, 430] on span "Complete" at bounding box center [657, 434] width 60 height 11
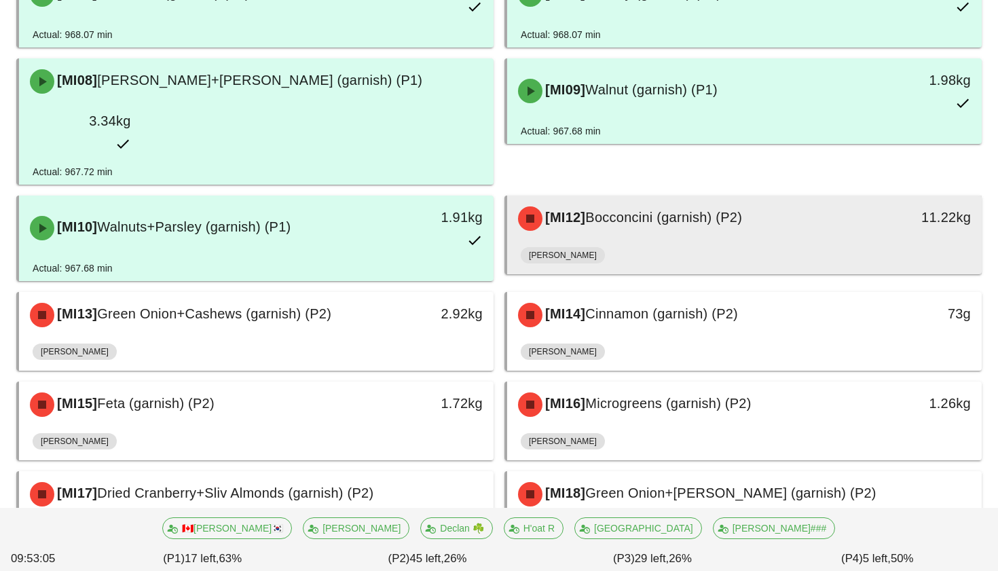
click at [609, 242] on div "[PERSON_NAME]" at bounding box center [744, 258] width 447 height 33
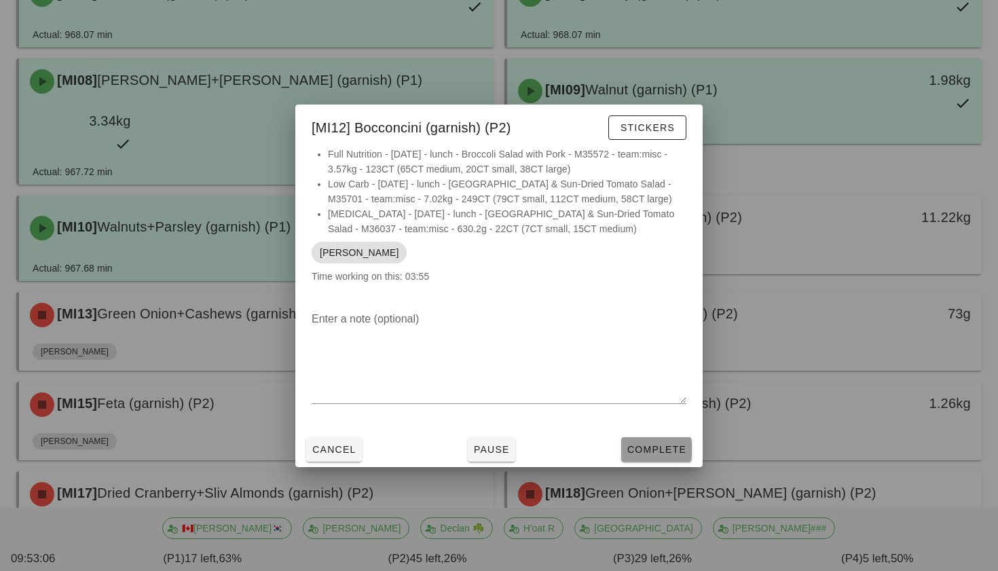
click at [655, 456] on button "Complete" at bounding box center [656, 449] width 71 height 24
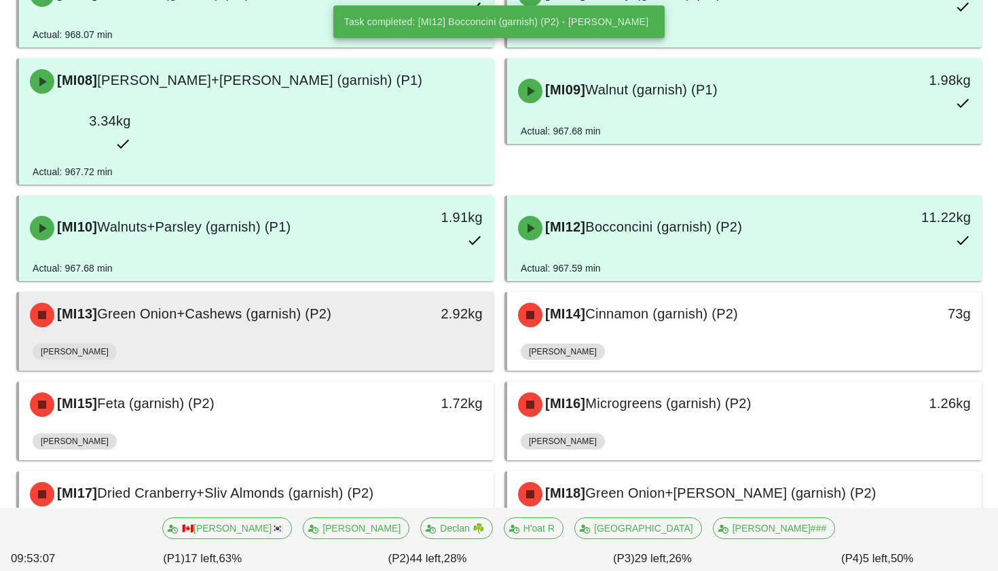
click at [403, 338] on div "[PERSON_NAME]" at bounding box center [256, 354] width 447 height 33
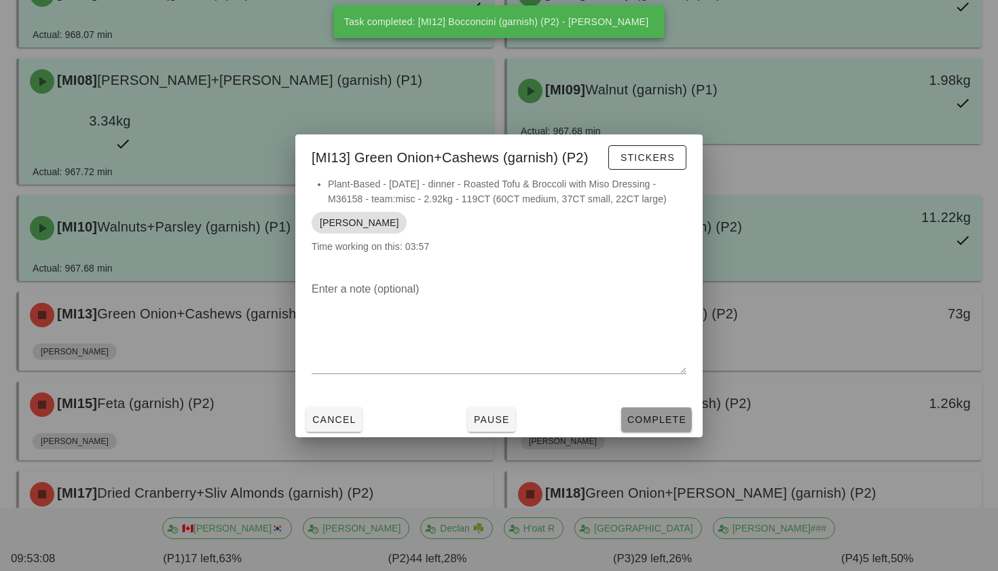
click at [637, 415] on span "Complete" at bounding box center [657, 419] width 60 height 11
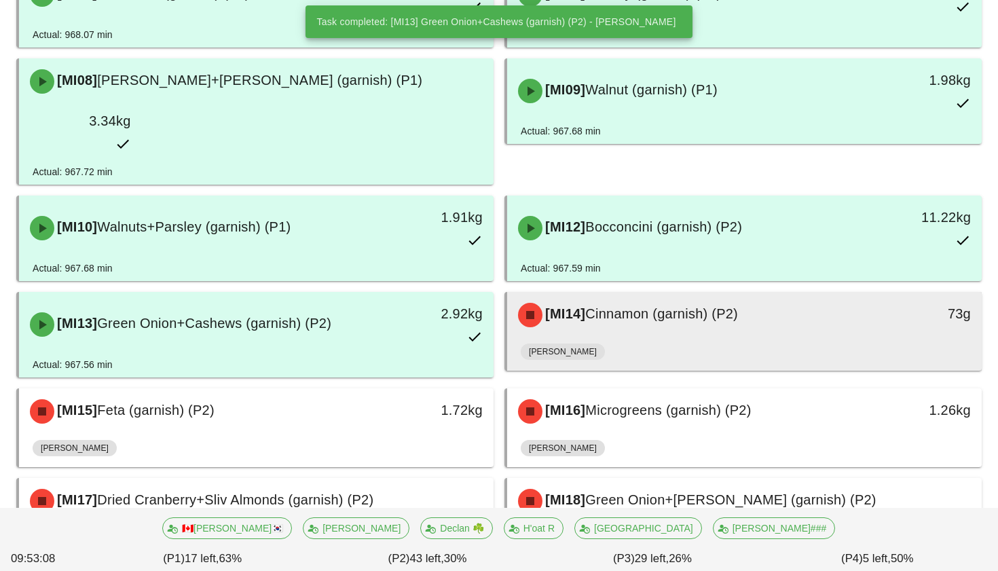
click at [633, 338] on div "[PERSON_NAME]" at bounding box center [744, 354] width 447 height 33
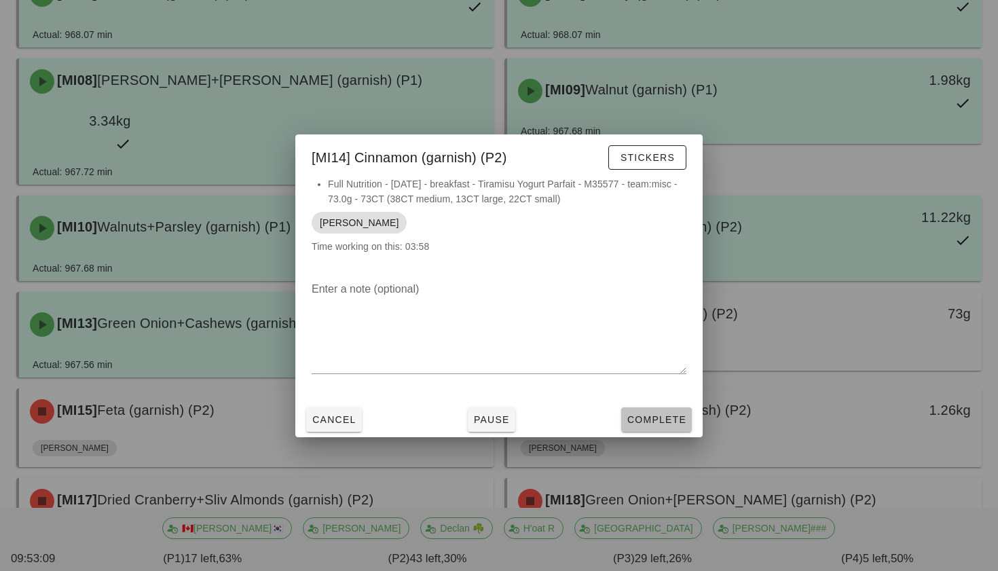
click at [674, 420] on span "Complete" at bounding box center [657, 419] width 60 height 11
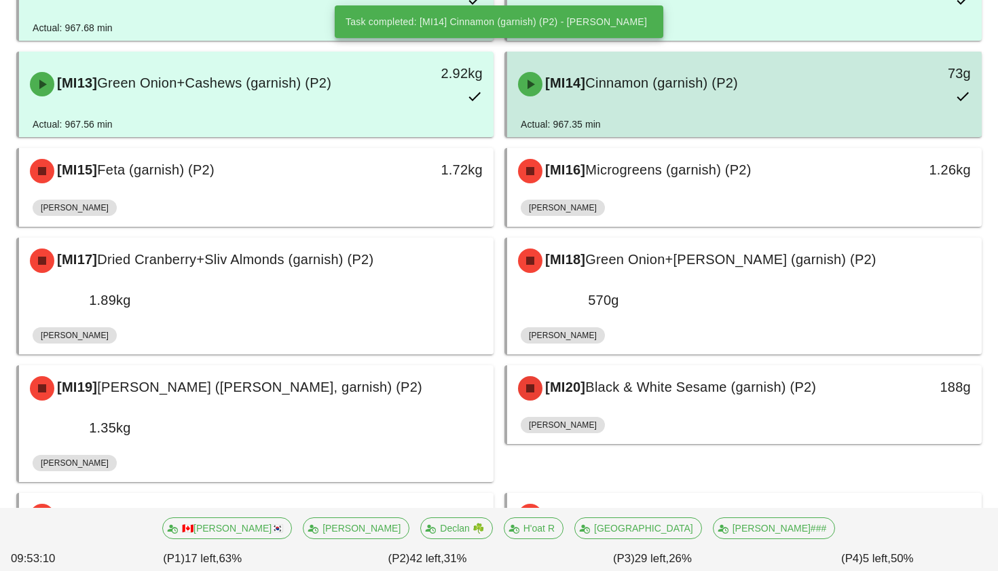
scroll to position [648, 0]
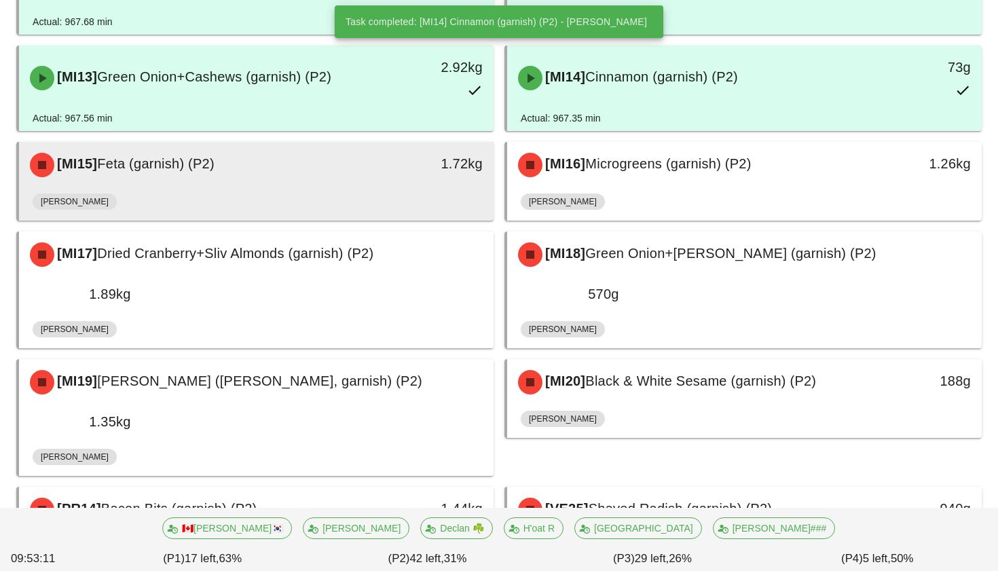
click at [418, 188] on div "[PERSON_NAME]" at bounding box center [256, 204] width 447 height 33
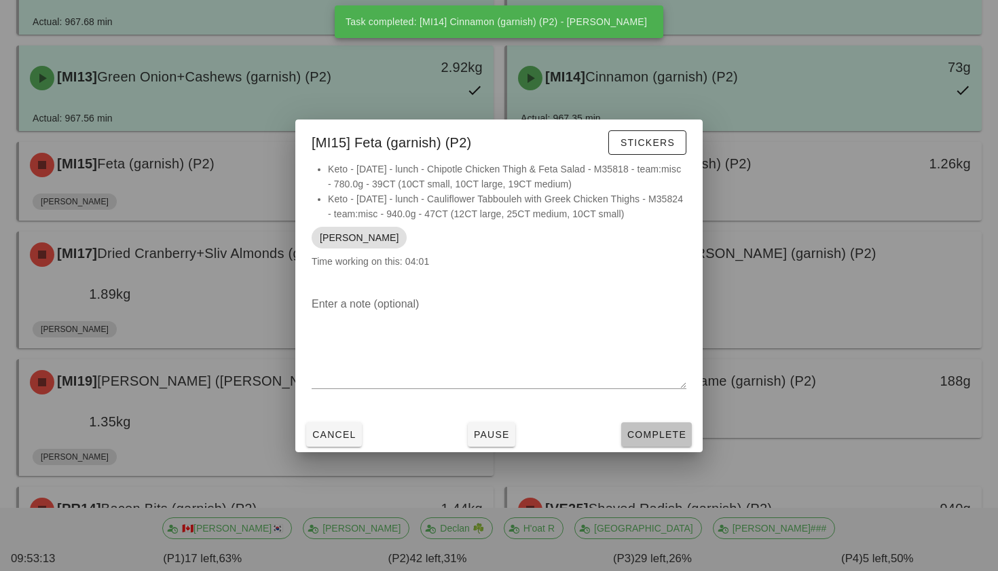
click at [646, 436] on span "Complete" at bounding box center [657, 434] width 60 height 11
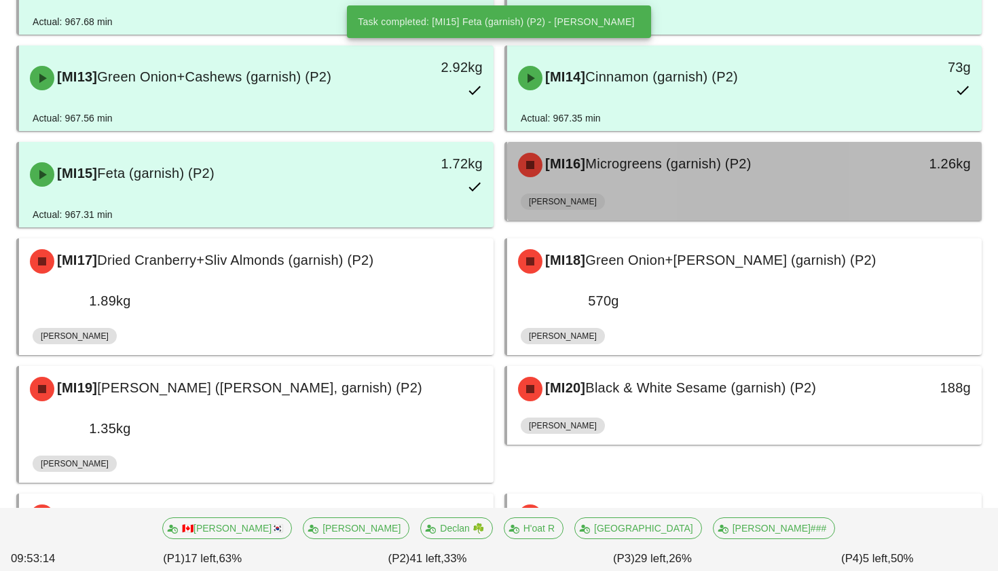
click at [582, 188] on div "[PERSON_NAME]" at bounding box center [744, 204] width 447 height 33
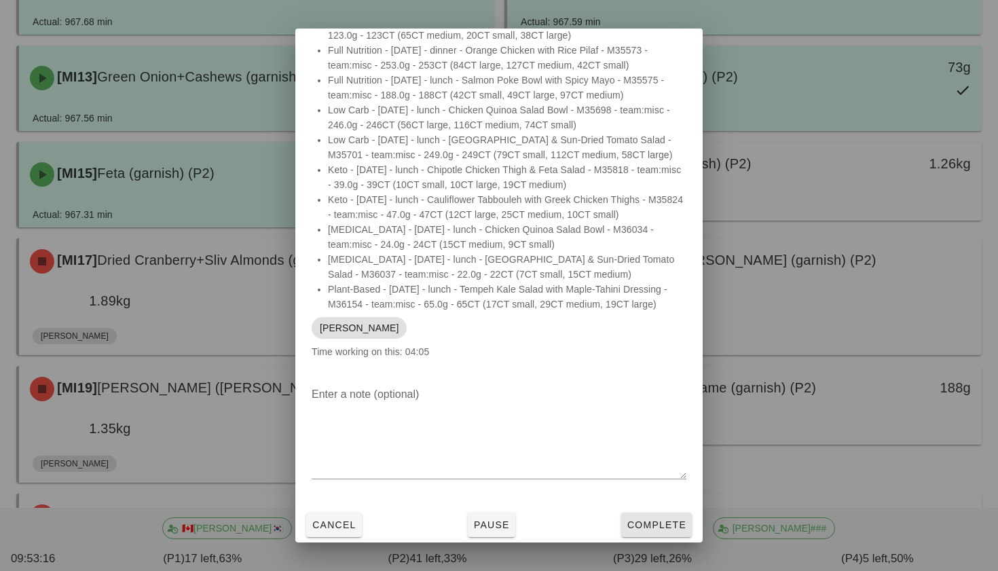
scroll to position [57, 0]
click at [642, 525] on span "Complete" at bounding box center [657, 525] width 60 height 11
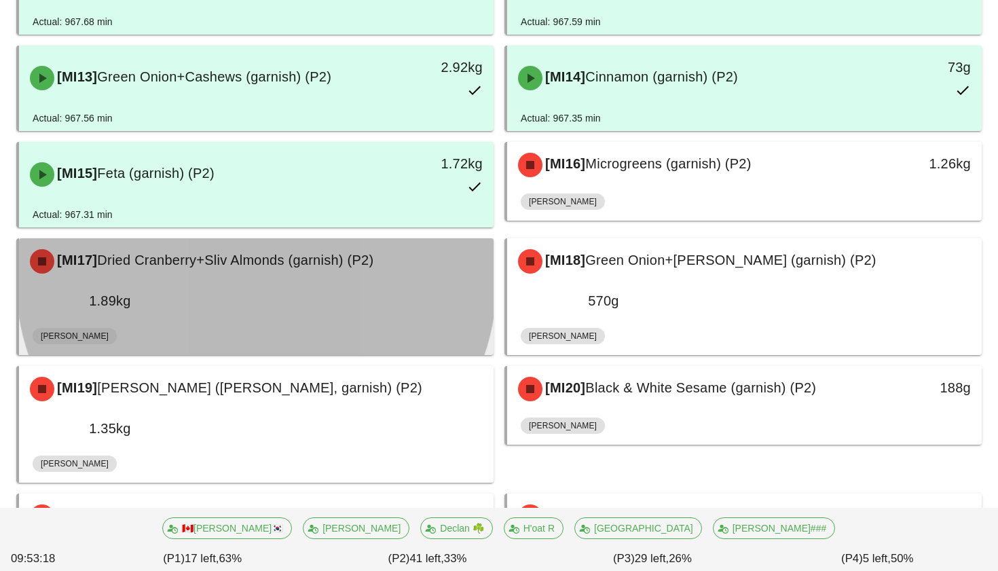
click at [424, 322] on div "[PERSON_NAME]" at bounding box center [256, 338] width 447 height 33
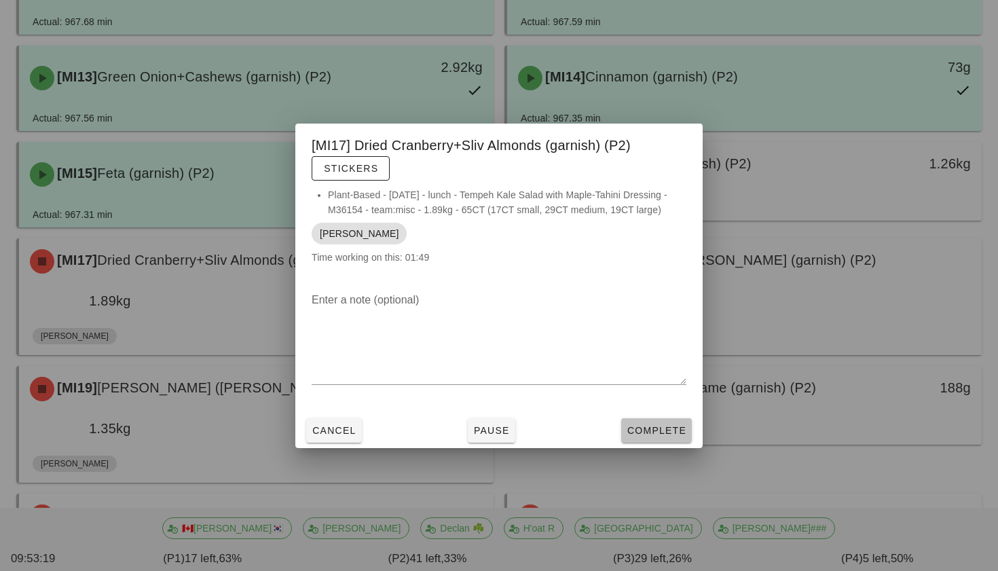
click at [627, 424] on button "Complete" at bounding box center [656, 430] width 71 height 24
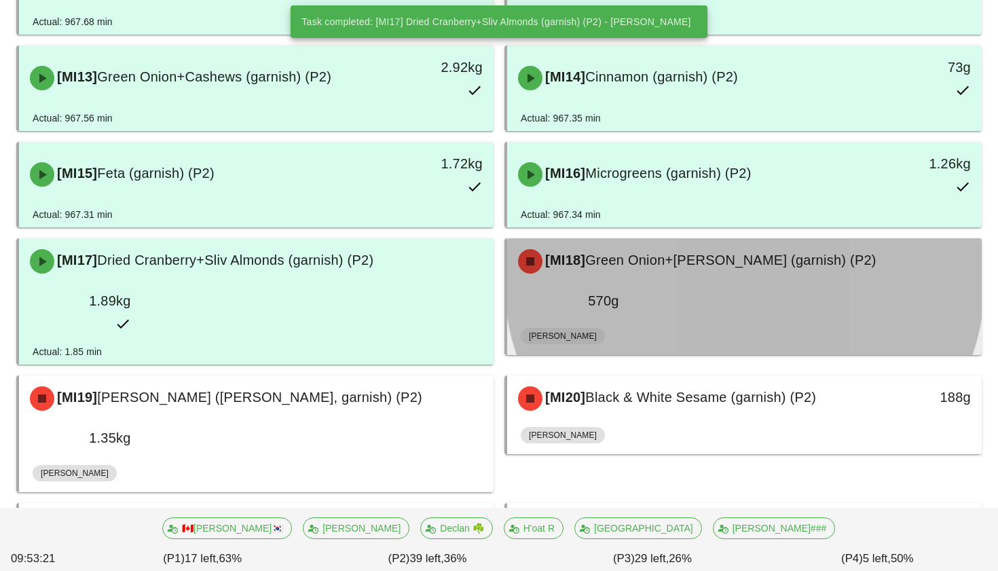
click at [600, 241] on div "[MI18] Green Onion+Slivered Almond (garnish) (P2)" at bounding box center [744, 261] width 469 height 41
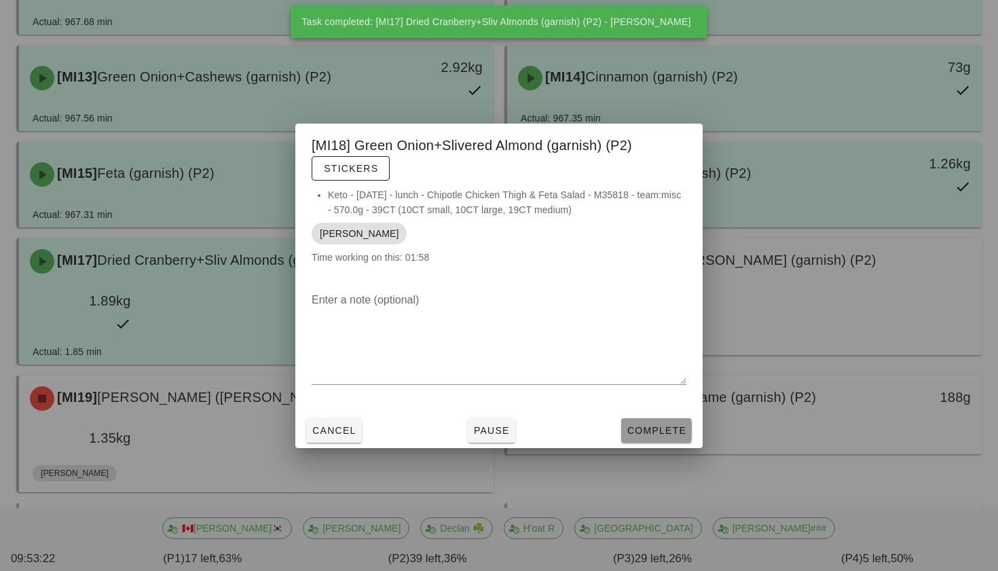
click at [646, 432] on span "Complete" at bounding box center [657, 430] width 60 height 11
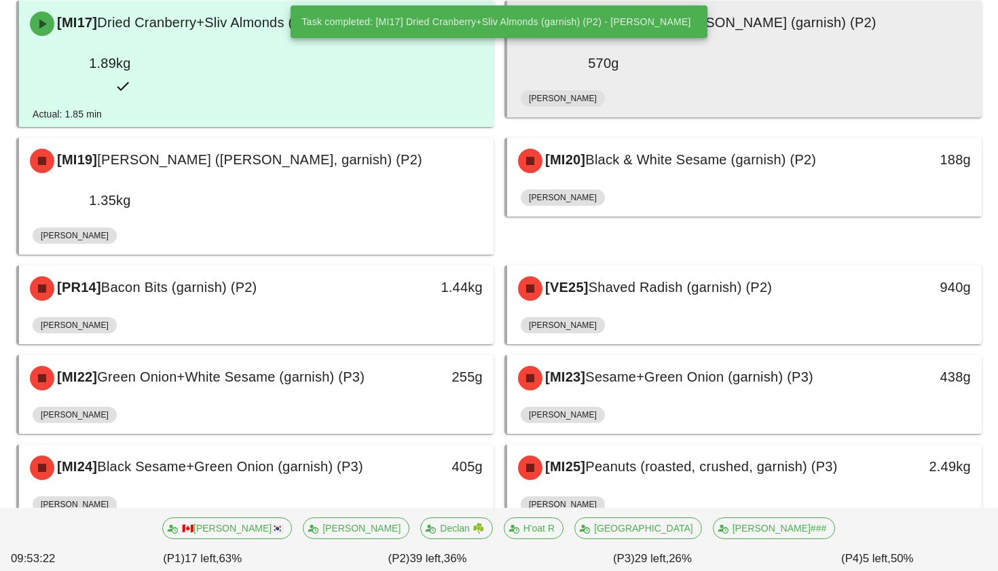
scroll to position [894, 0]
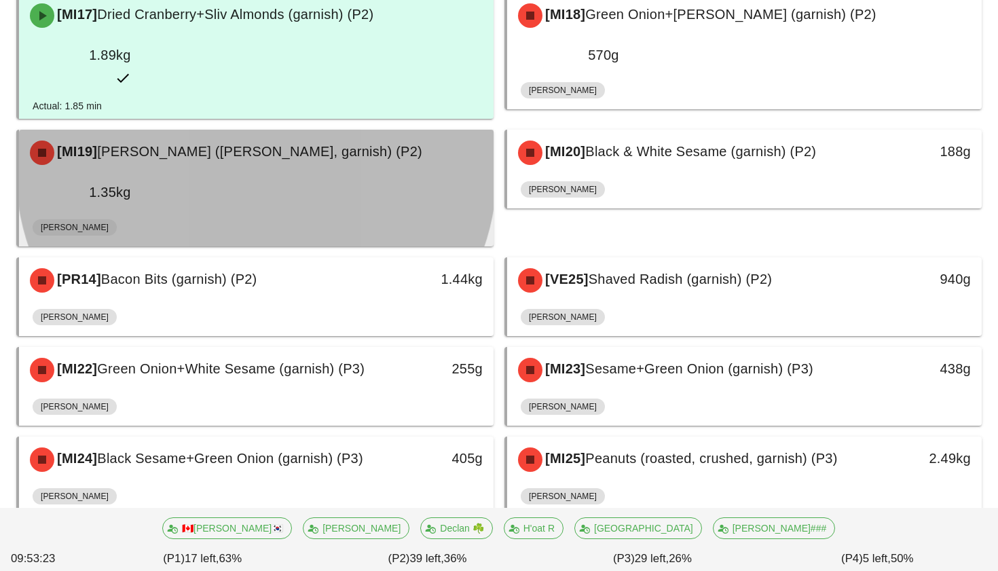
click at [416, 214] on div "[PERSON_NAME]" at bounding box center [256, 230] width 447 height 33
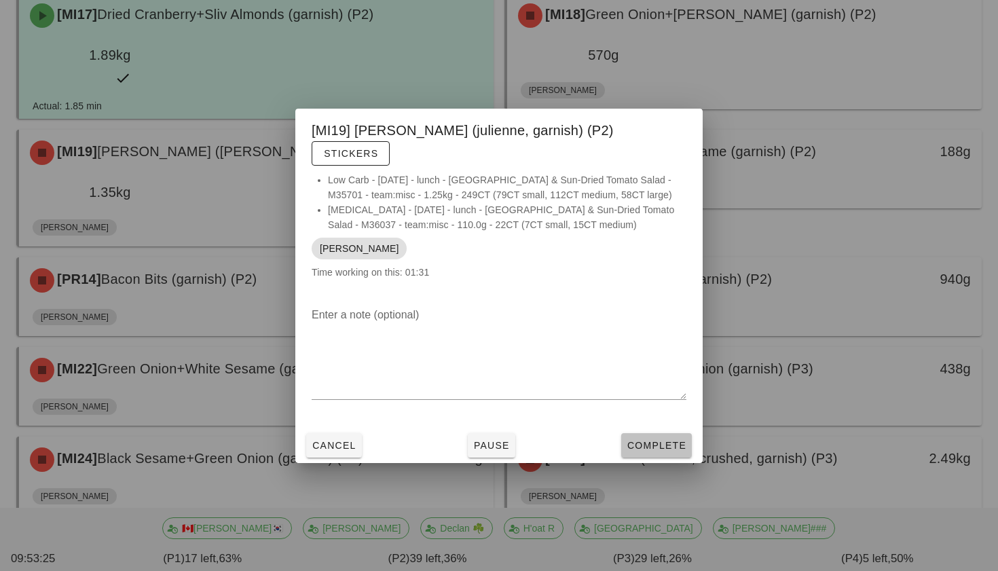
click at [638, 440] on span "Complete" at bounding box center [657, 445] width 60 height 11
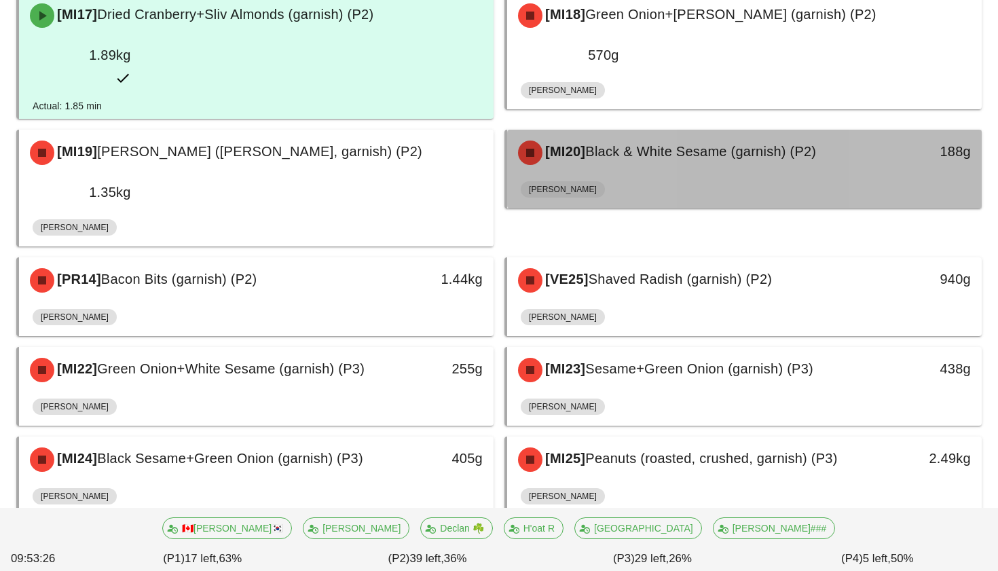
click at [605, 176] on div "[PERSON_NAME]" at bounding box center [744, 192] width 447 height 33
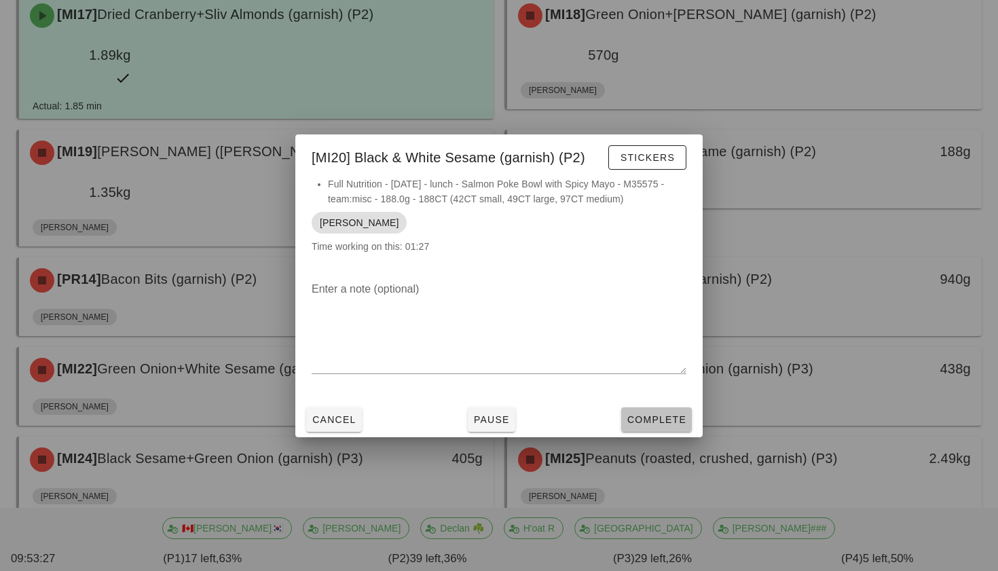
click at [659, 417] on span "Complete" at bounding box center [657, 419] width 60 height 11
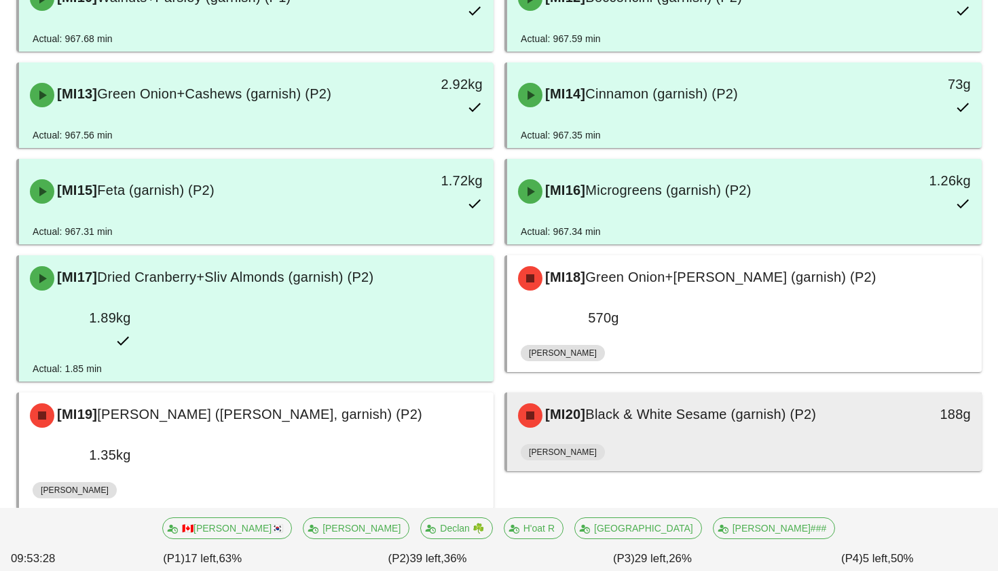
scroll to position [630, 0]
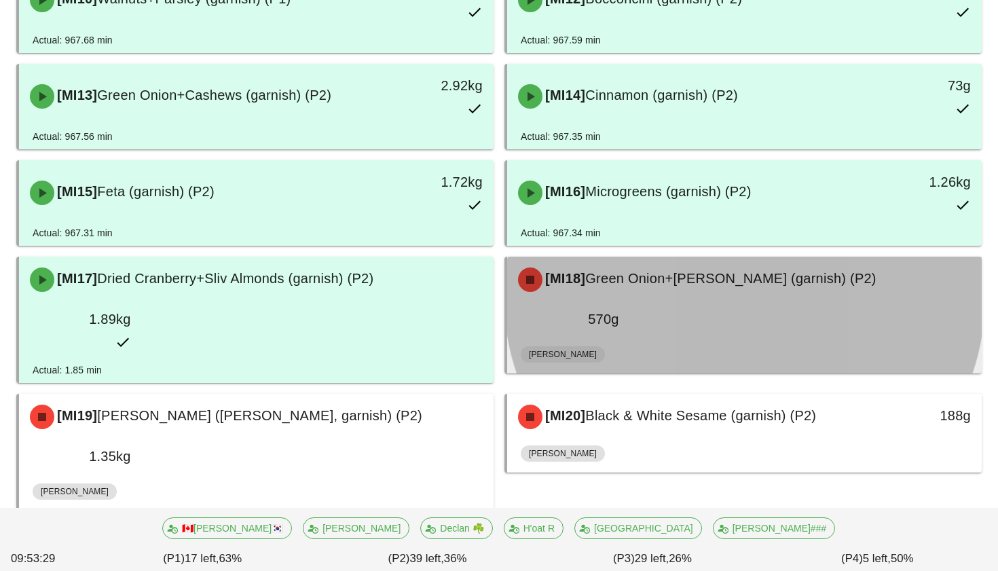
click at [648, 259] on div "[MI18] Green Onion+Slivered Almond (garnish) (P2)" at bounding box center [744, 279] width 469 height 41
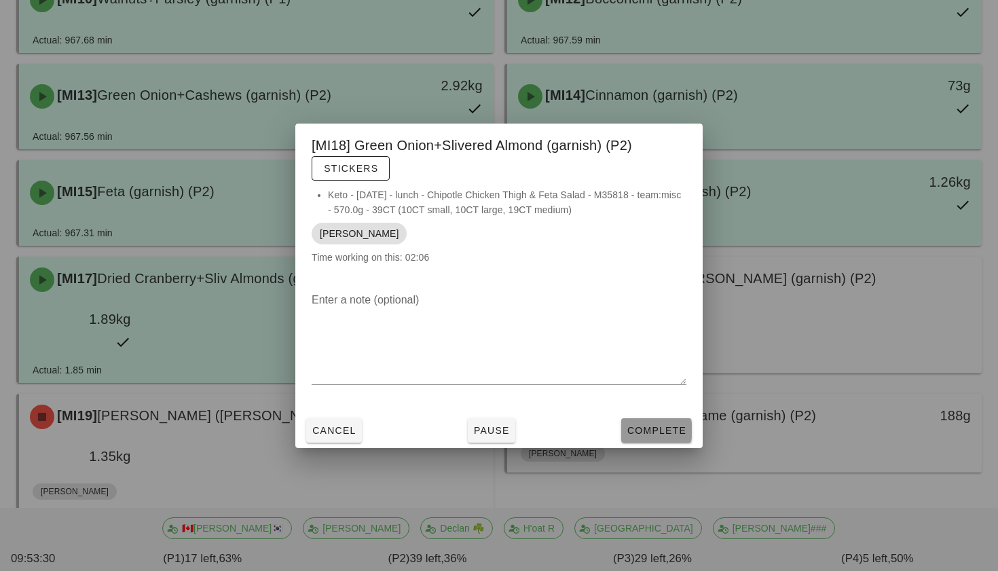
click at [665, 426] on span "Complete" at bounding box center [657, 430] width 60 height 11
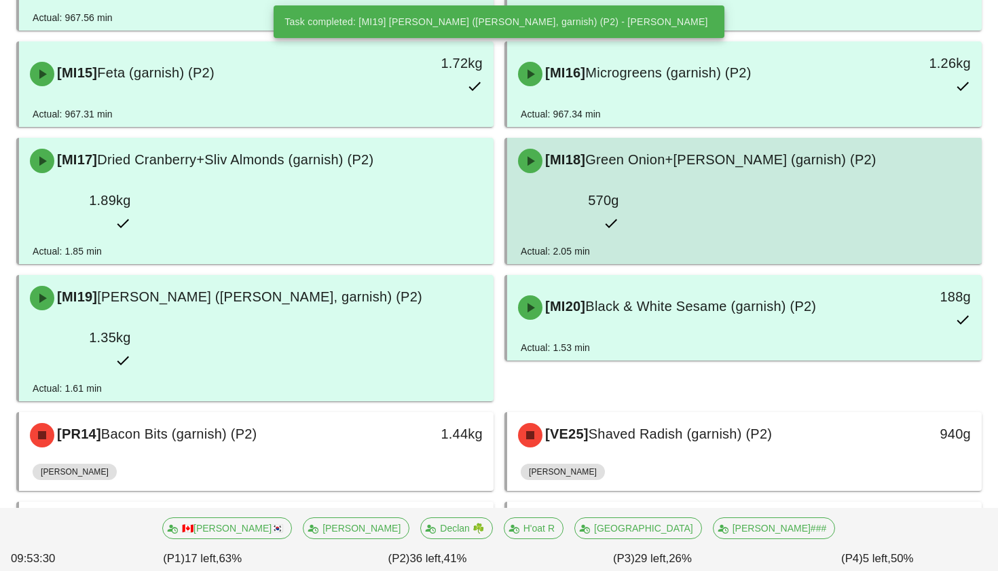
scroll to position [751, 0]
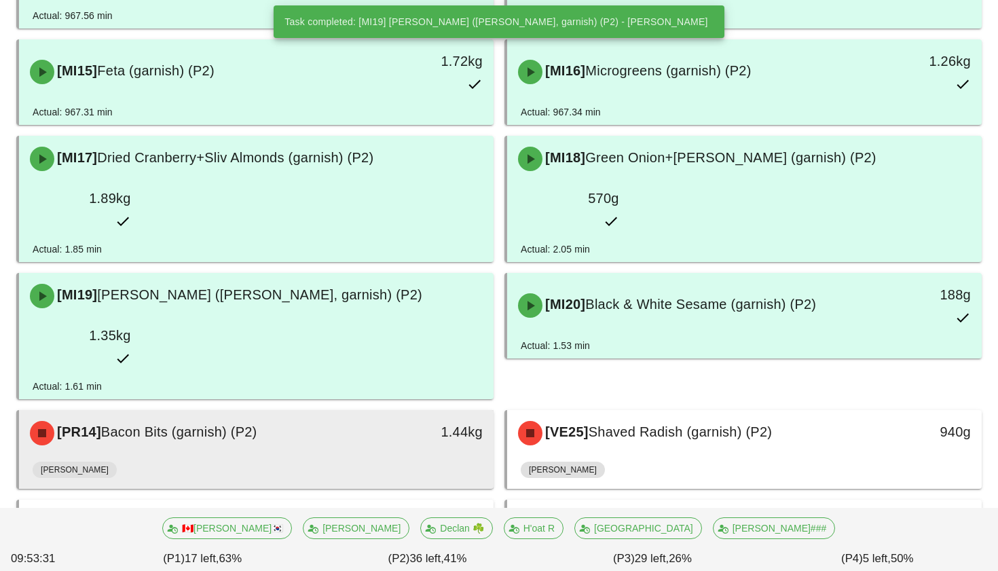
click at [437, 413] on div "1.44kg" at bounding box center [431, 433] width 117 height 41
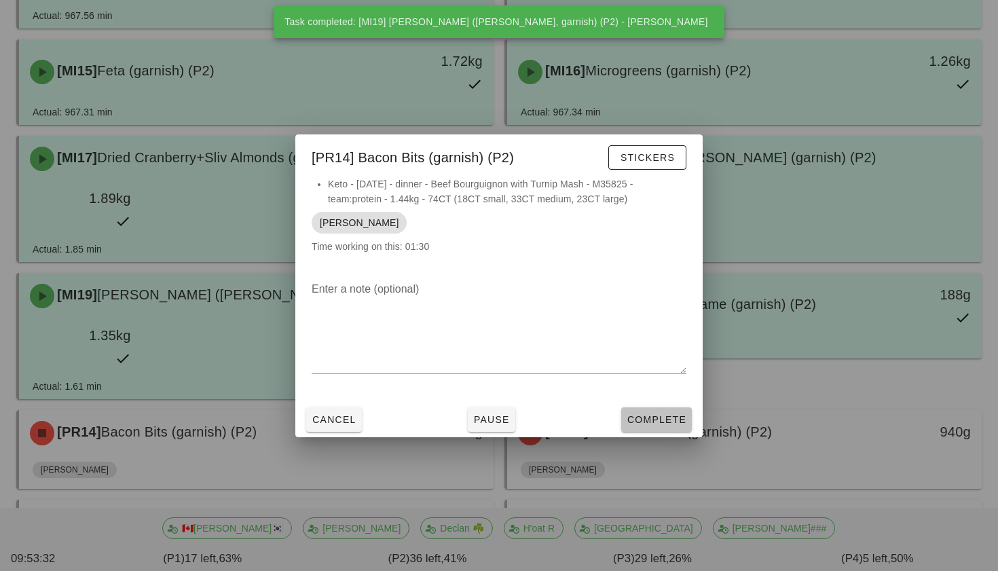
click at [633, 428] on button "Complete" at bounding box center [656, 419] width 71 height 24
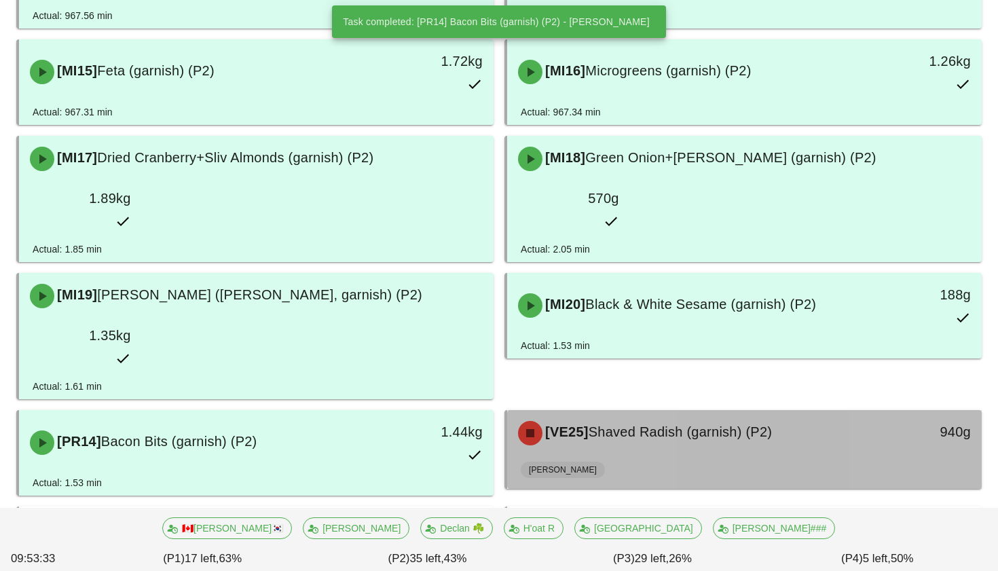
click at [624, 424] on span "Shaved Radish (garnish) (P2)" at bounding box center [680, 431] width 183 height 15
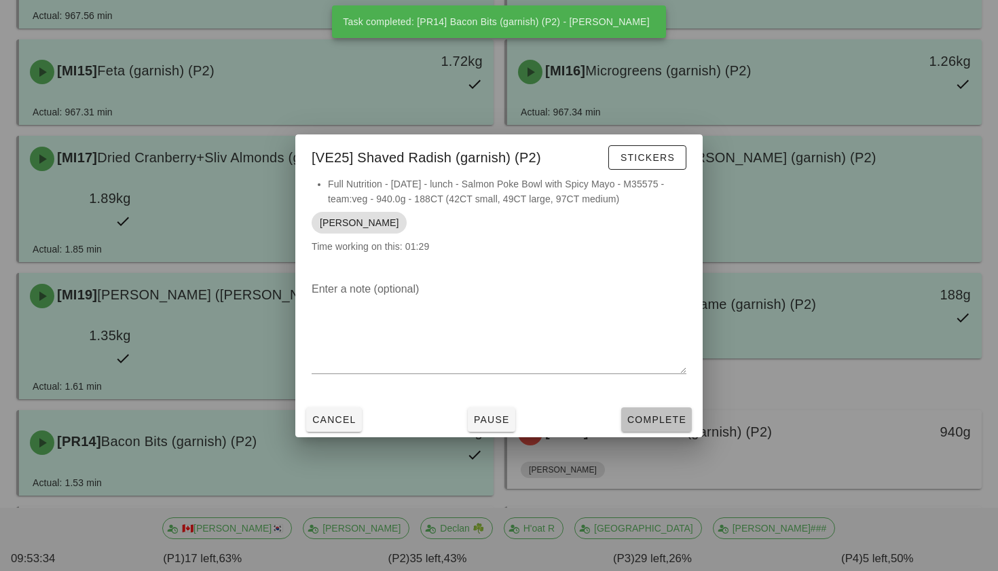
click at [670, 422] on span "Complete" at bounding box center [657, 419] width 60 height 11
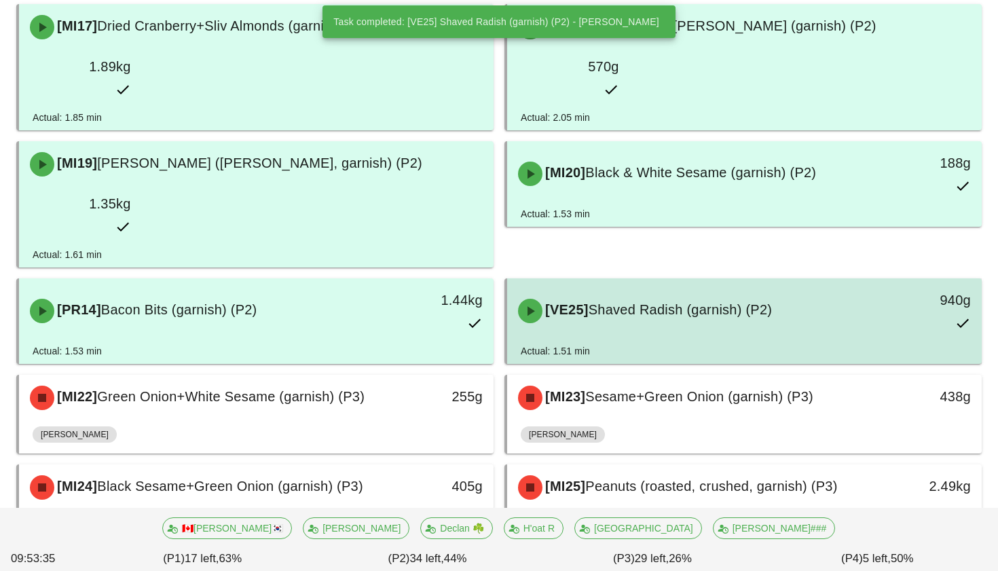
scroll to position [911, 0]
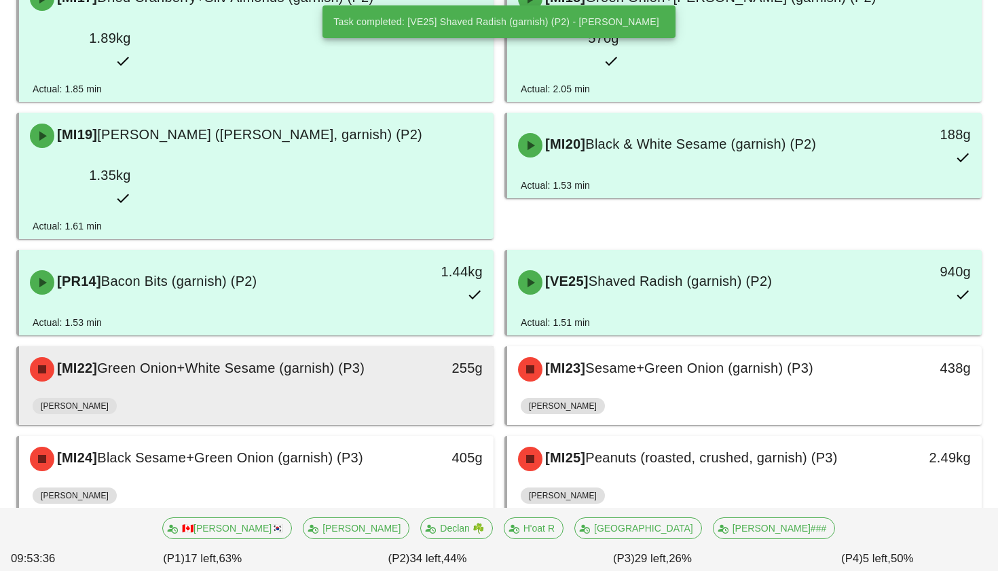
click at [399, 392] on div "[PERSON_NAME]" at bounding box center [256, 408] width 447 height 33
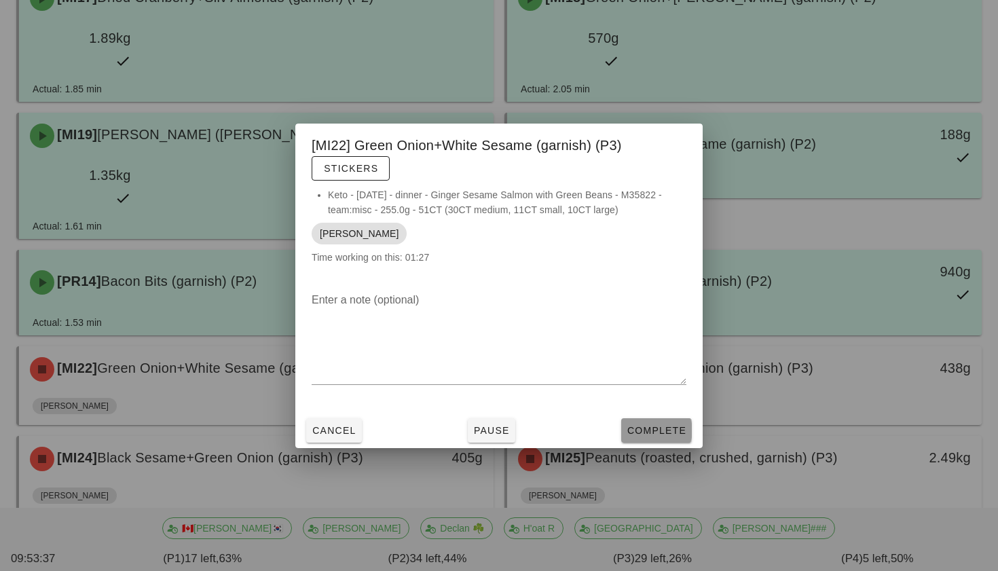
click at [646, 425] on span "Complete" at bounding box center [657, 430] width 60 height 11
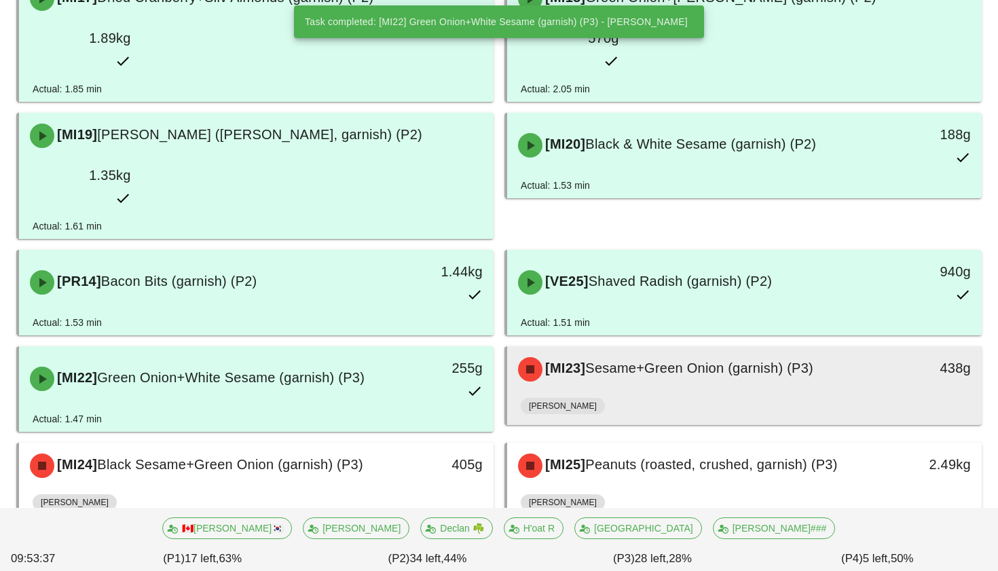
click at [646, 392] on div "[PERSON_NAME]" at bounding box center [744, 408] width 447 height 33
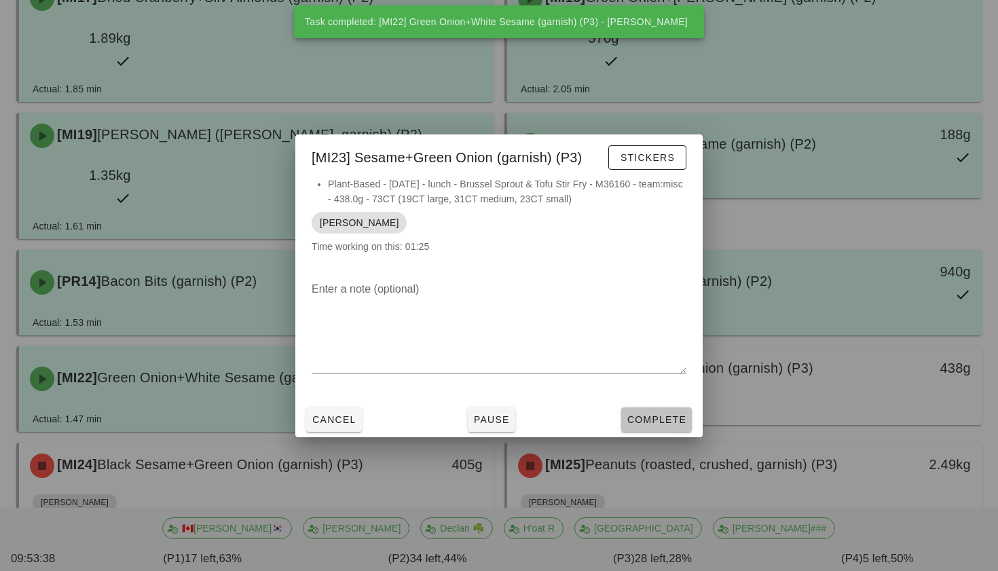
click at [651, 416] on span "Complete" at bounding box center [657, 419] width 60 height 11
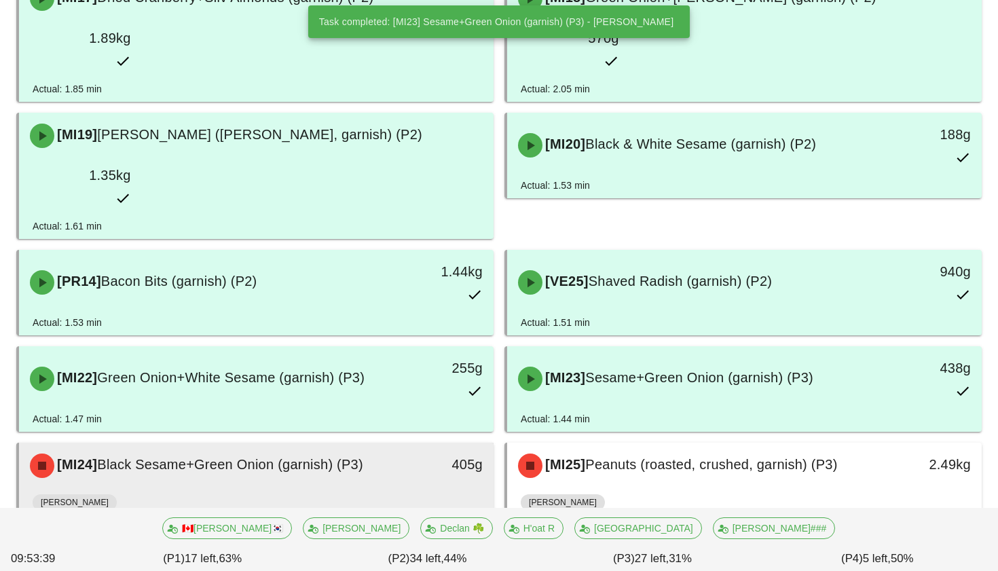
click at [416, 454] on div "405g" at bounding box center [432, 465] width 101 height 22
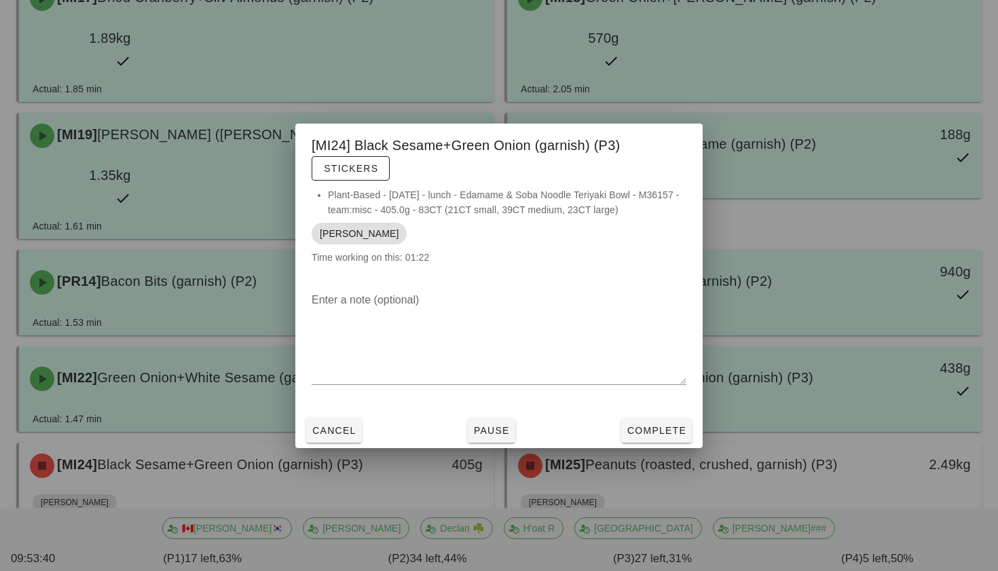
click at [623, 416] on div "Cancel Pause Complete" at bounding box center [498, 430] width 407 height 35
click at [640, 425] on span "Complete" at bounding box center [657, 430] width 60 height 11
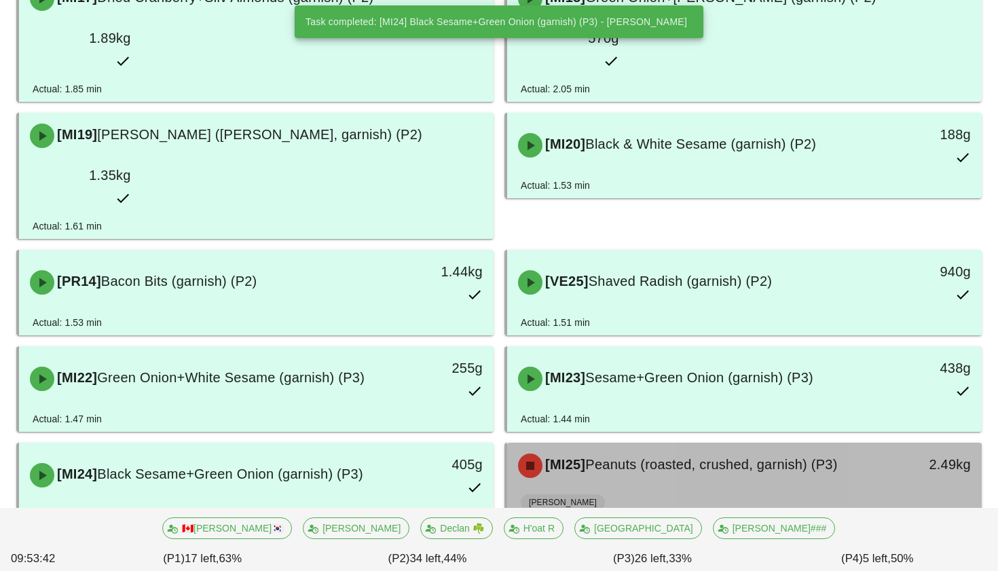
click at [635, 457] on span "Peanuts (roasted, crushed, garnish) (P3)" at bounding box center [711, 464] width 252 height 15
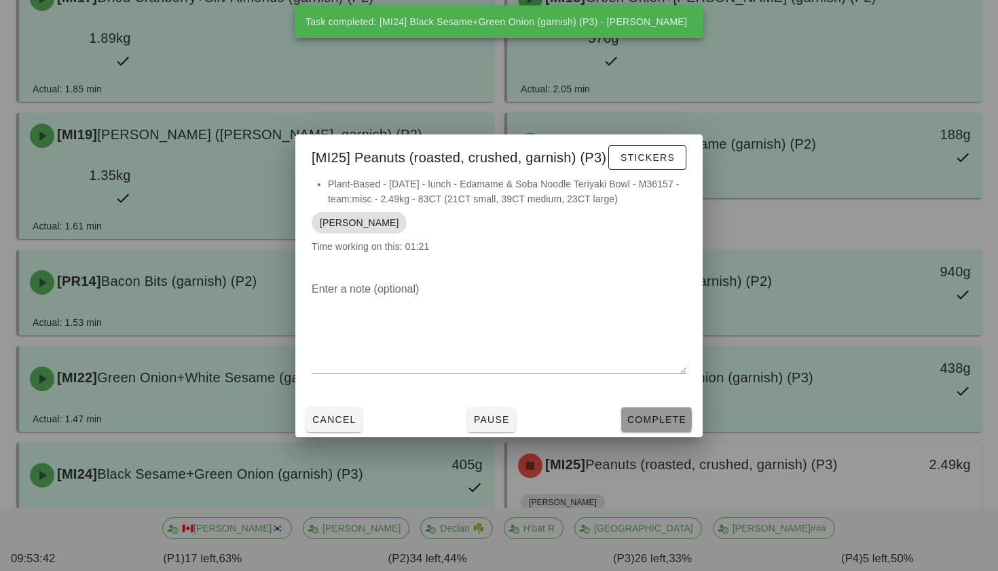
click at [667, 426] on button "Complete" at bounding box center [656, 419] width 71 height 24
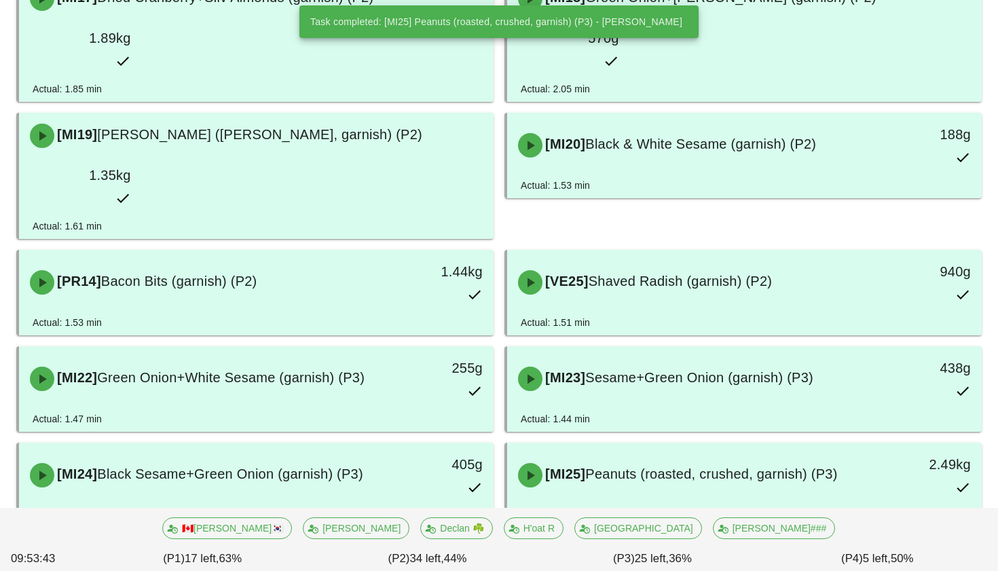
click at [435, 550] on div "130g" at bounding box center [432, 561] width 101 height 22
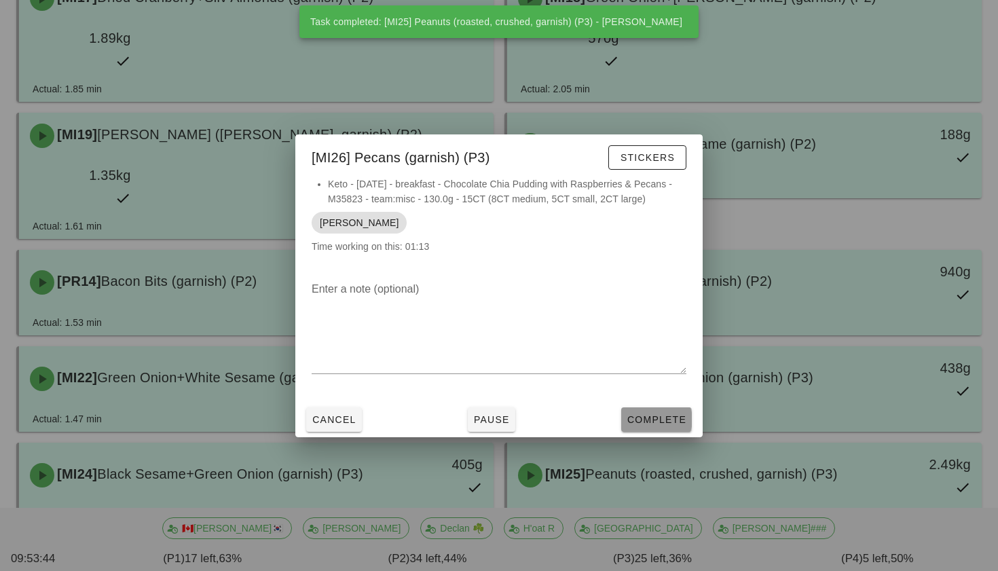
click at [657, 421] on span "Complete" at bounding box center [657, 419] width 60 height 11
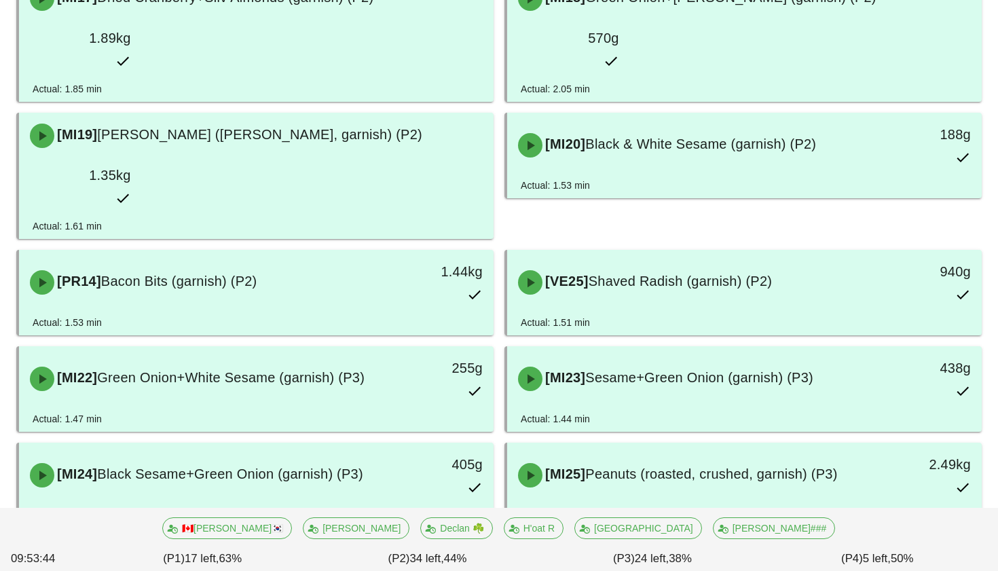
click at [642, 553] on span "Sunflower Seeds+Parsley (garnish) (P3)" at bounding box center [709, 560] width 249 height 15
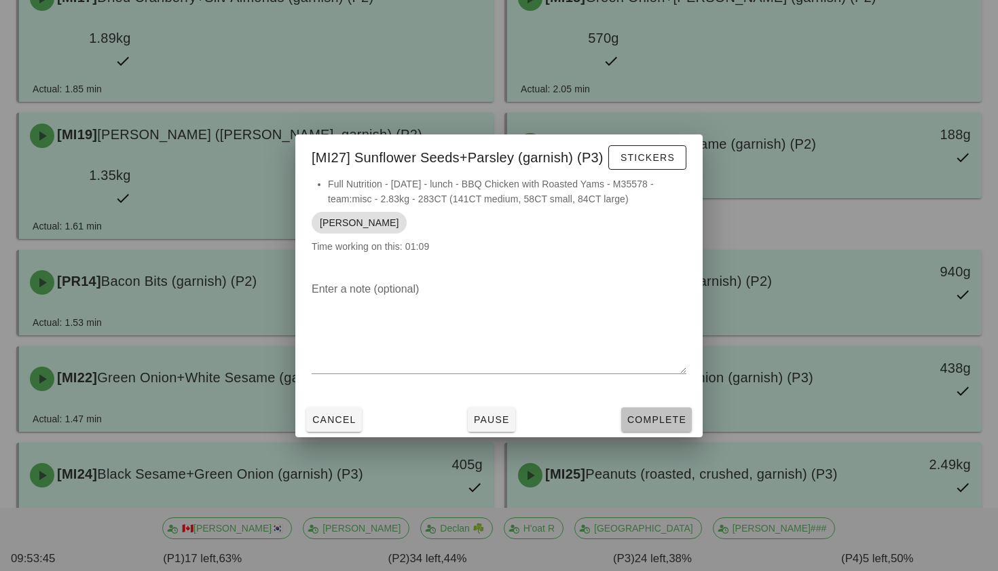
click at [663, 415] on span "Complete" at bounding box center [657, 419] width 60 height 11
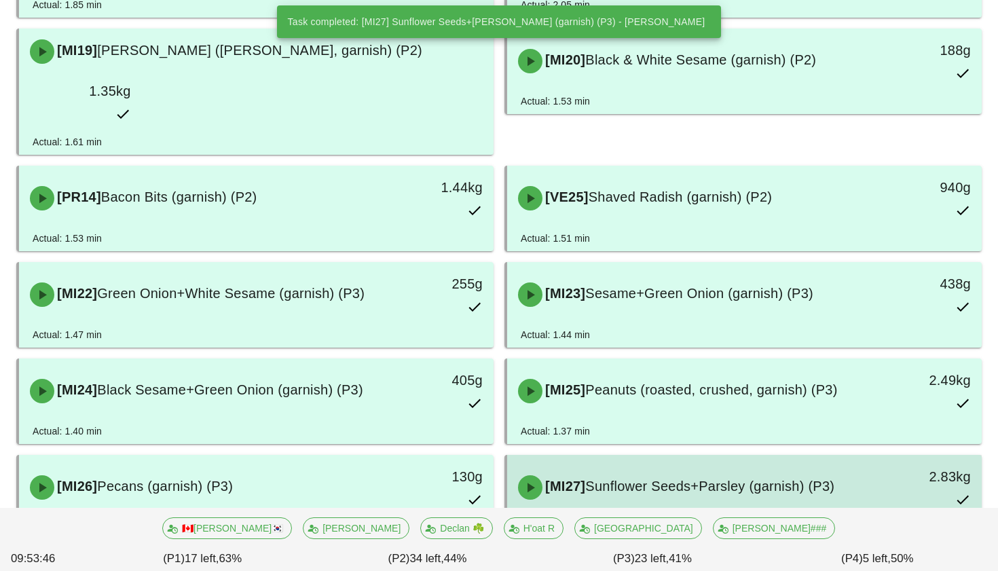
scroll to position [1030, 0]
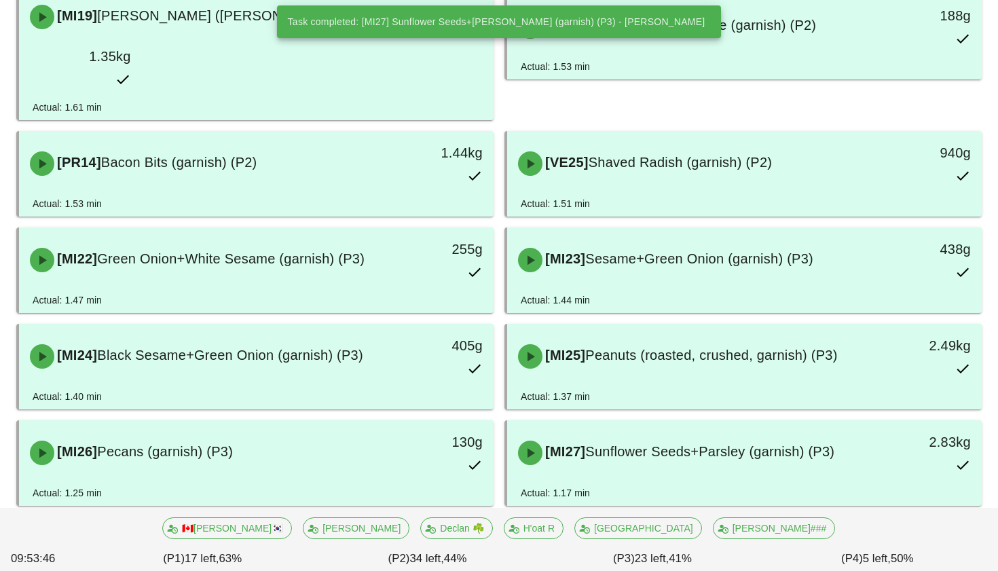
click at [131, 568] on div "2.49kg" at bounding box center [80, 579] width 101 height 22
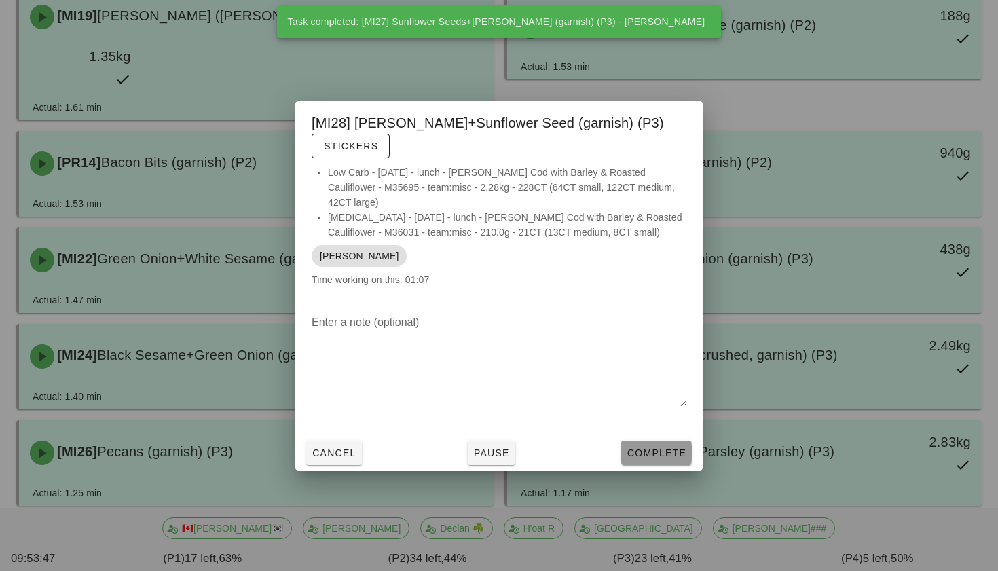
click at [648, 447] on span "Complete" at bounding box center [657, 452] width 60 height 11
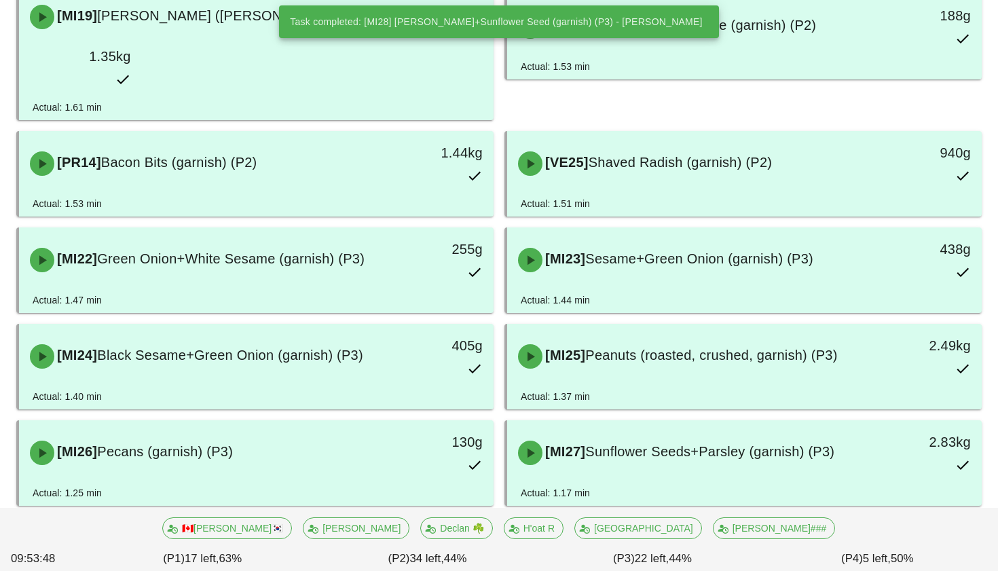
click at [648, 519] on div "[MI29] Green Onion+Sunflower (garnish) (P3)" at bounding box center [686, 539] width 352 height 41
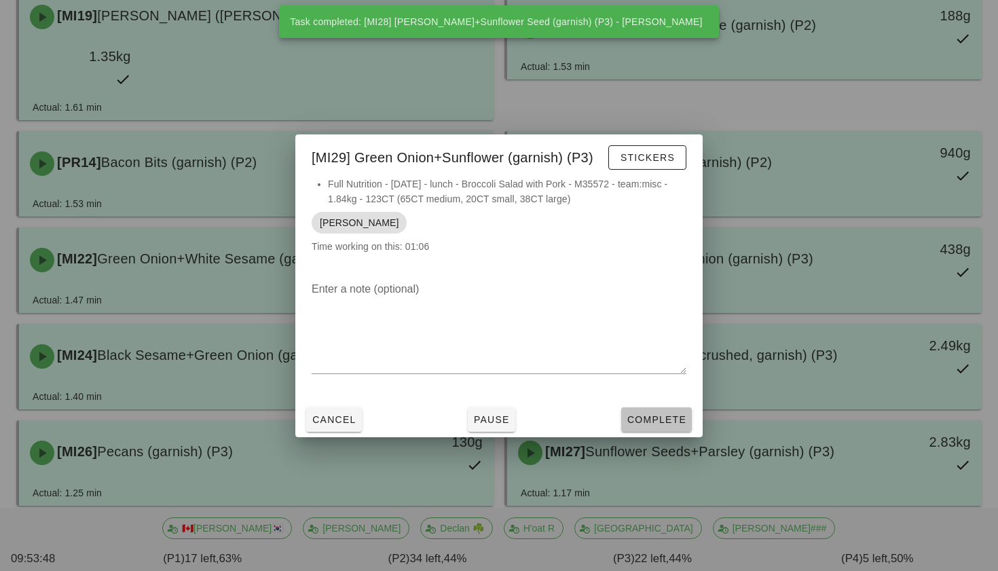
click at [669, 418] on span "Complete" at bounding box center [657, 419] width 60 height 11
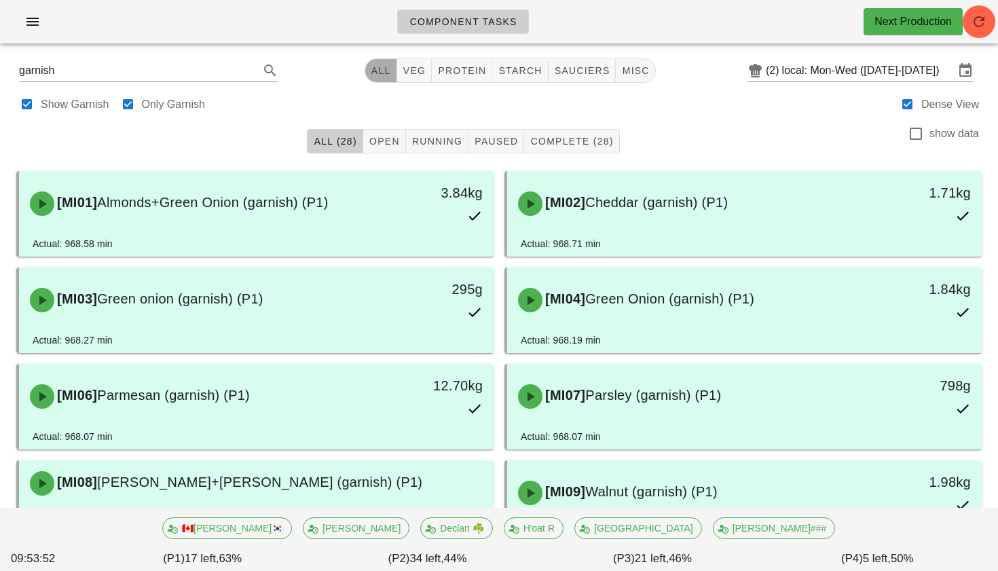
click at [385, 69] on span "All" at bounding box center [381, 70] width 20 height 11
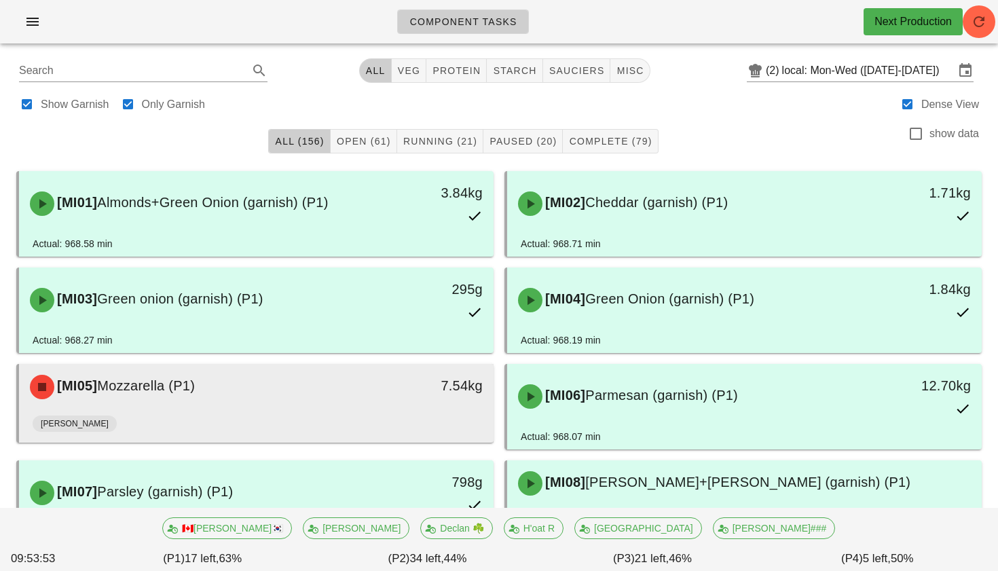
click at [369, 388] on div "[MI05] Mozzarella (P1)" at bounding box center [198, 387] width 352 height 41
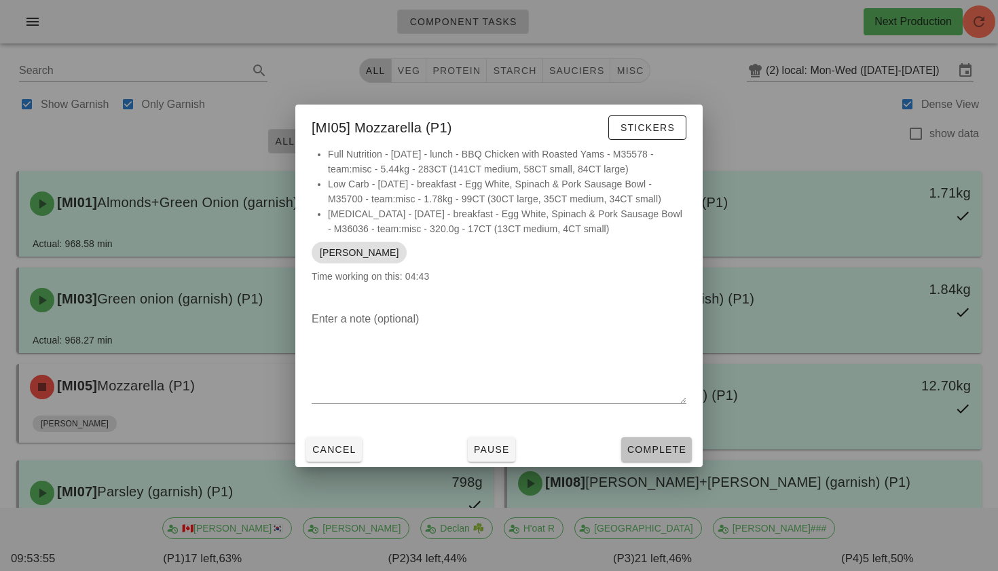
click at [638, 449] on span "Complete" at bounding box center [657, 449] width 60 height 11
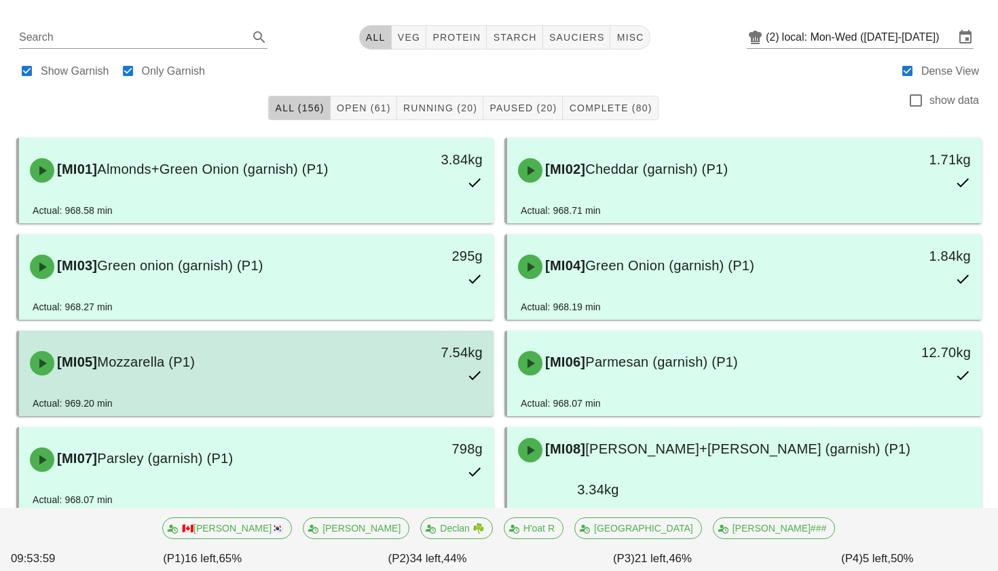
scroll to position [35, 0]
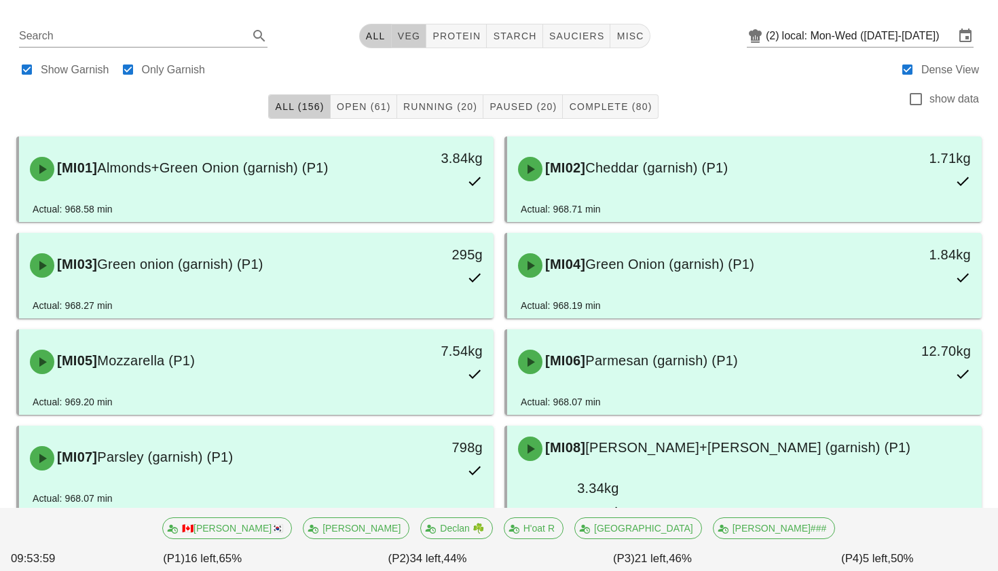
click at [407, 46] on button "veg" at bounding box center [409, 36] width 35 height 24
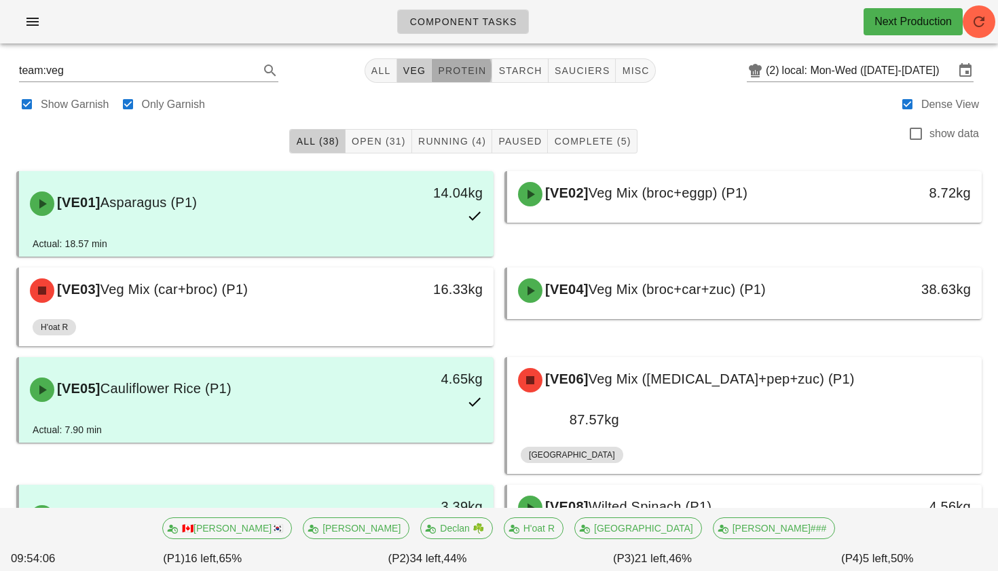
click at [459, 71] on span "protein" at bounding box center [461, 70] width 49 height 11
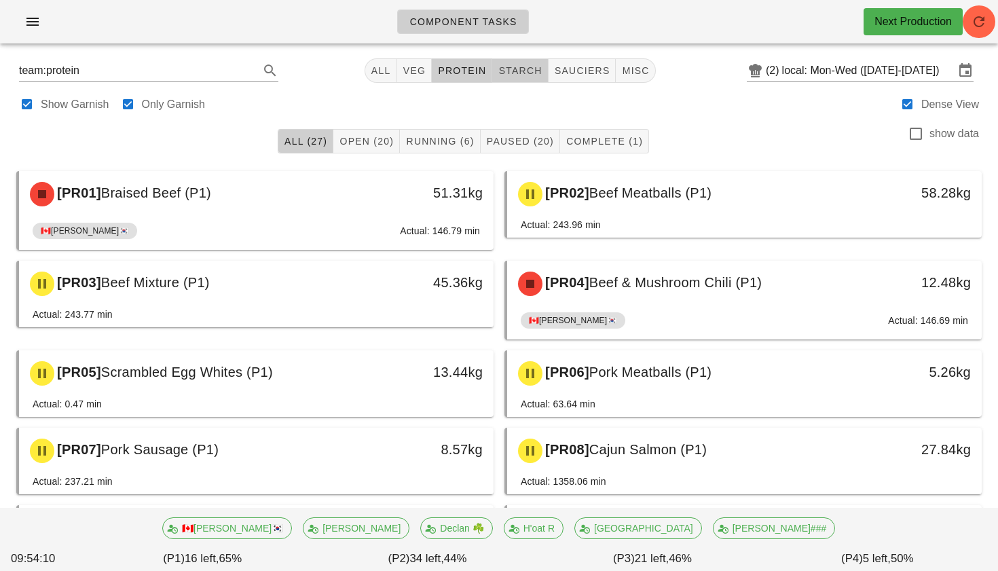
click at [506, 67] on span "starch" at bounding box center [520, 70] width 44 height 11
type input "team:starch"
